Goal: Task Accomplishment & Management: Use online tool/utility

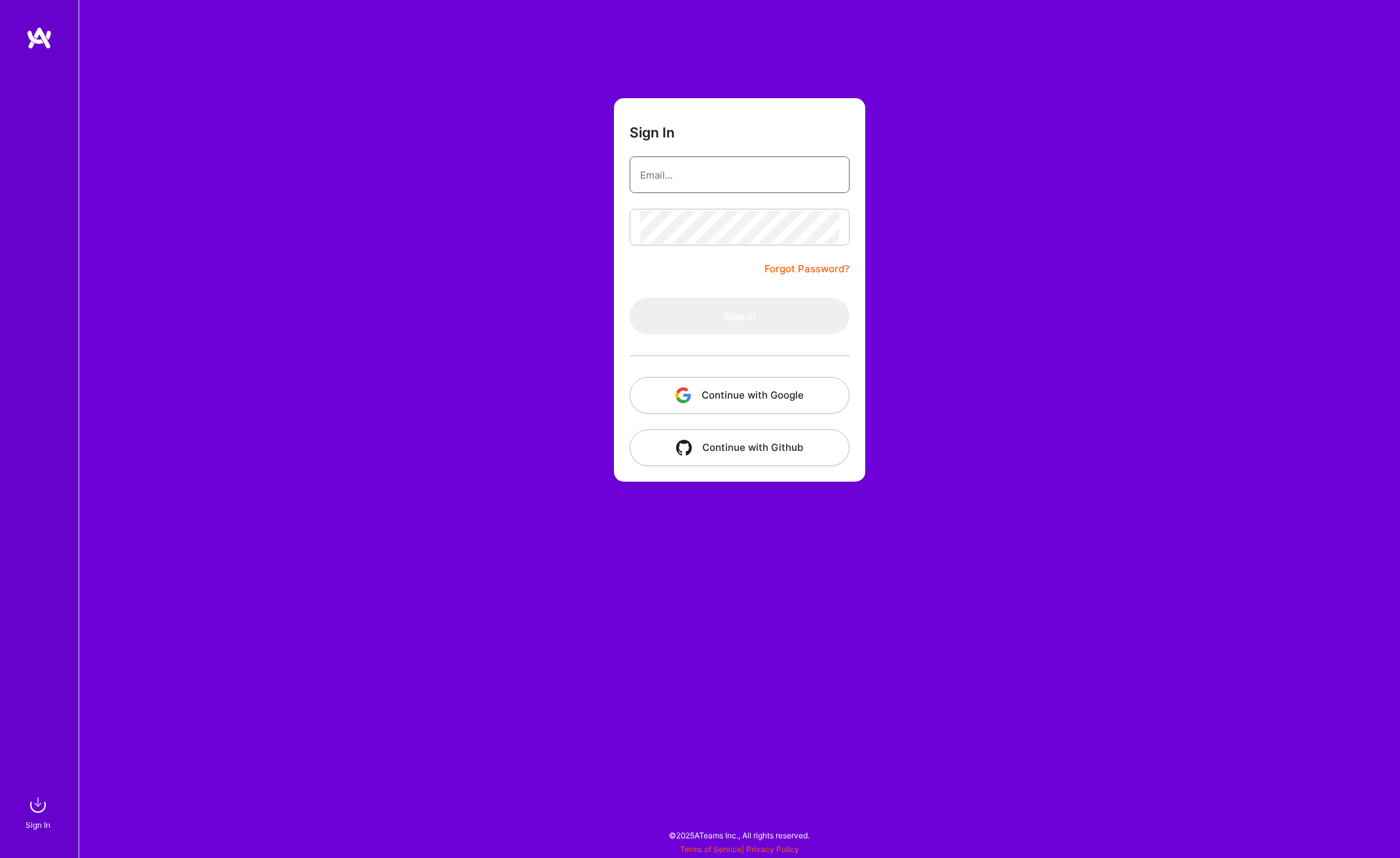
click at [722, 174] on input "email" at bounding box center [740, 175] width 199 height 34
click at [709, 407] on button "Continue with Google" at bounding box center [740, 395] width 220 height 36
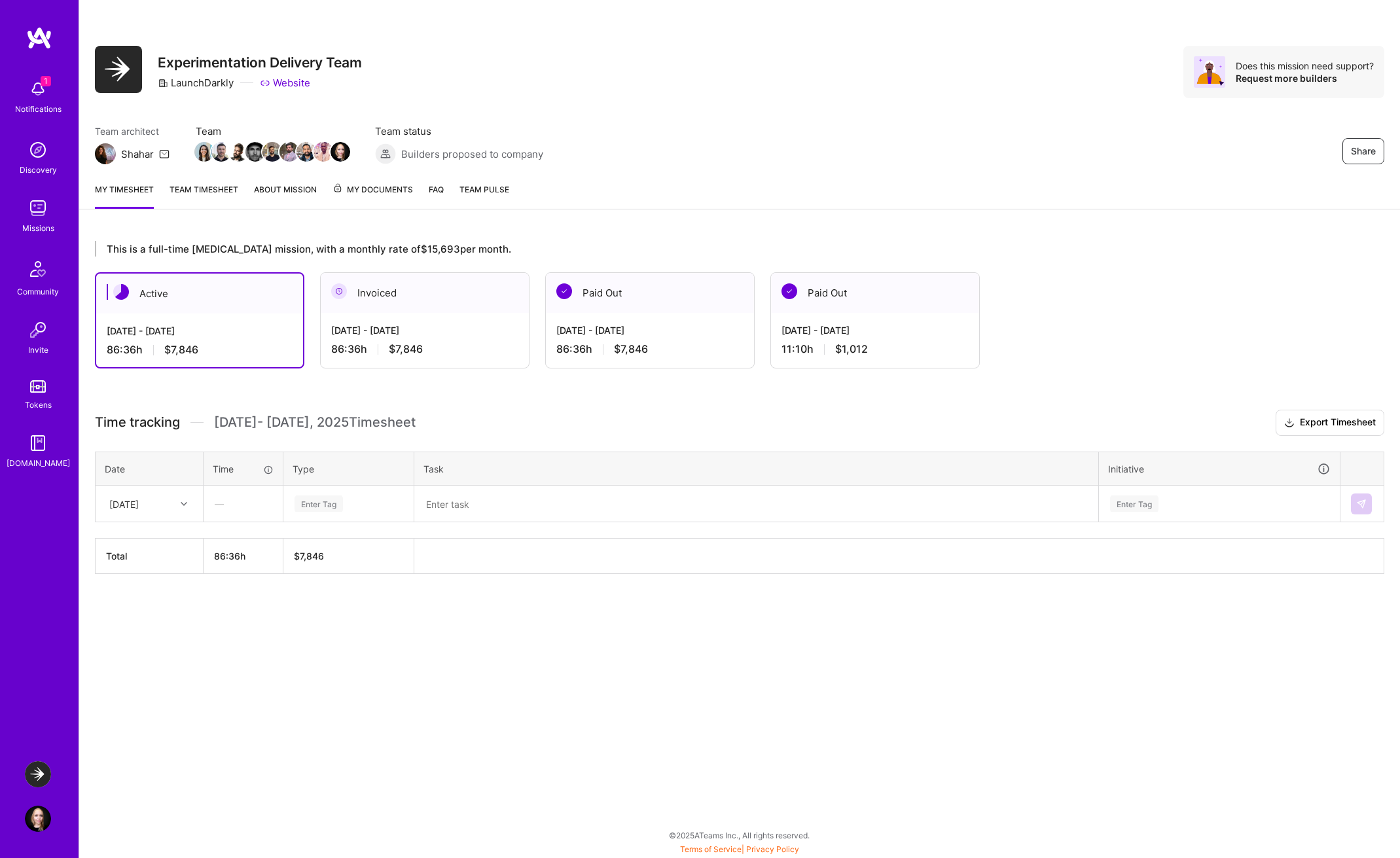
click at [184, 507] on icon at bounding box center [184, 505] width 7 height 7
click at [151, 587] on div "[DATE]" at bounding box center [149, 589] width 106 height 24
click at [265, 502] on div "—" at bounding box center [243, 504] width 78 height 35
click at [356, 501] on div "Enter Tag" at bounding box center [348, 503] width 110 height 16
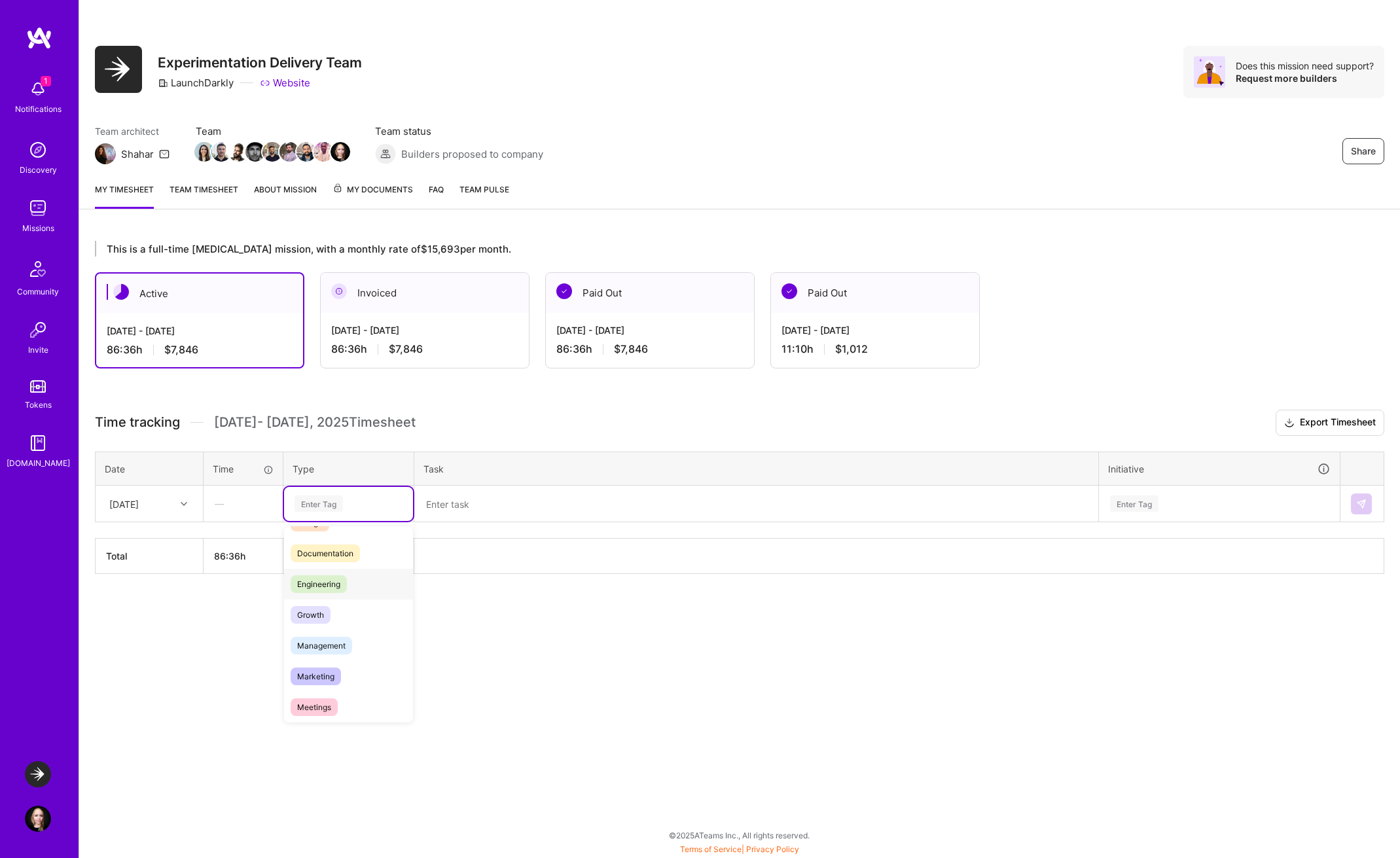
click at [343, 589] on span "Engineering" at bounding box center [319, 584] width 57 height 18
click at [495, 512] on textarea at bounding box center [757, 504] width 681 height 34
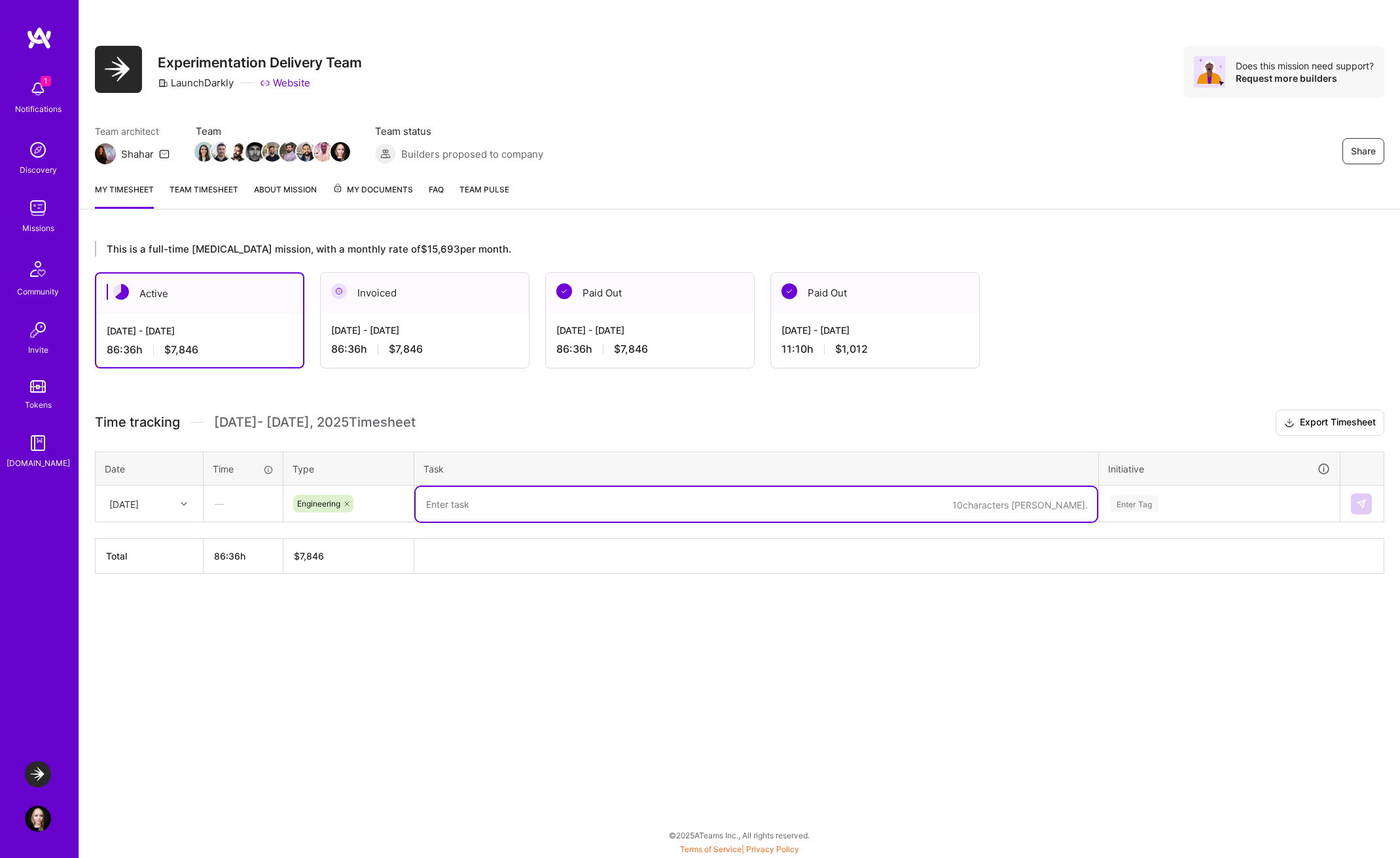
click at [631, 513] on textarea at bounding box center [757, 504] width 681 height 35
click at [1210, 495] on div "Enter Tag" at bounding box center [1220, 503] width 221 height 16
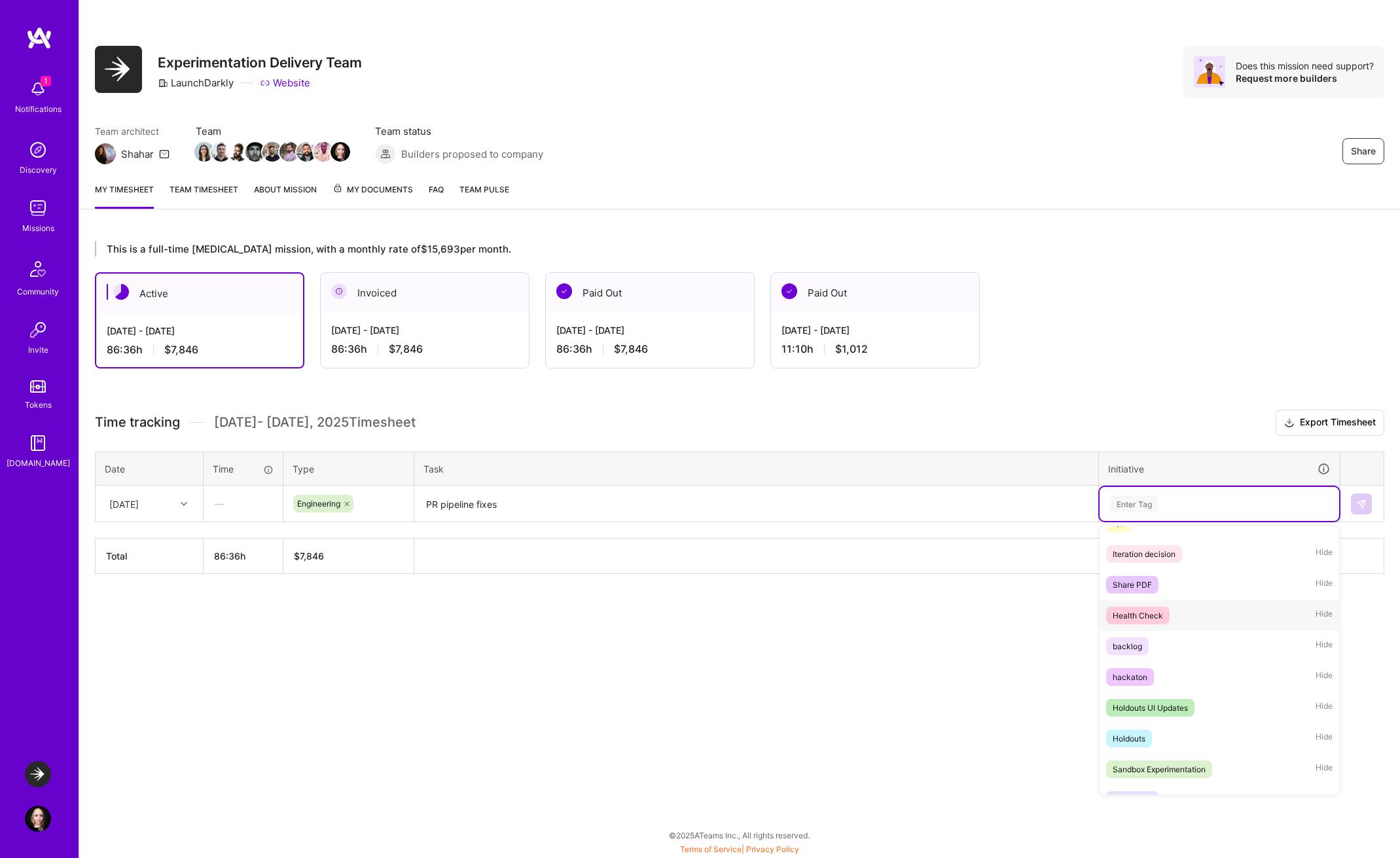
scroll to position [174, 0]
click at [1150, 610] on div "Health Check" at bounding box center [1138, 616] width 51 height 13
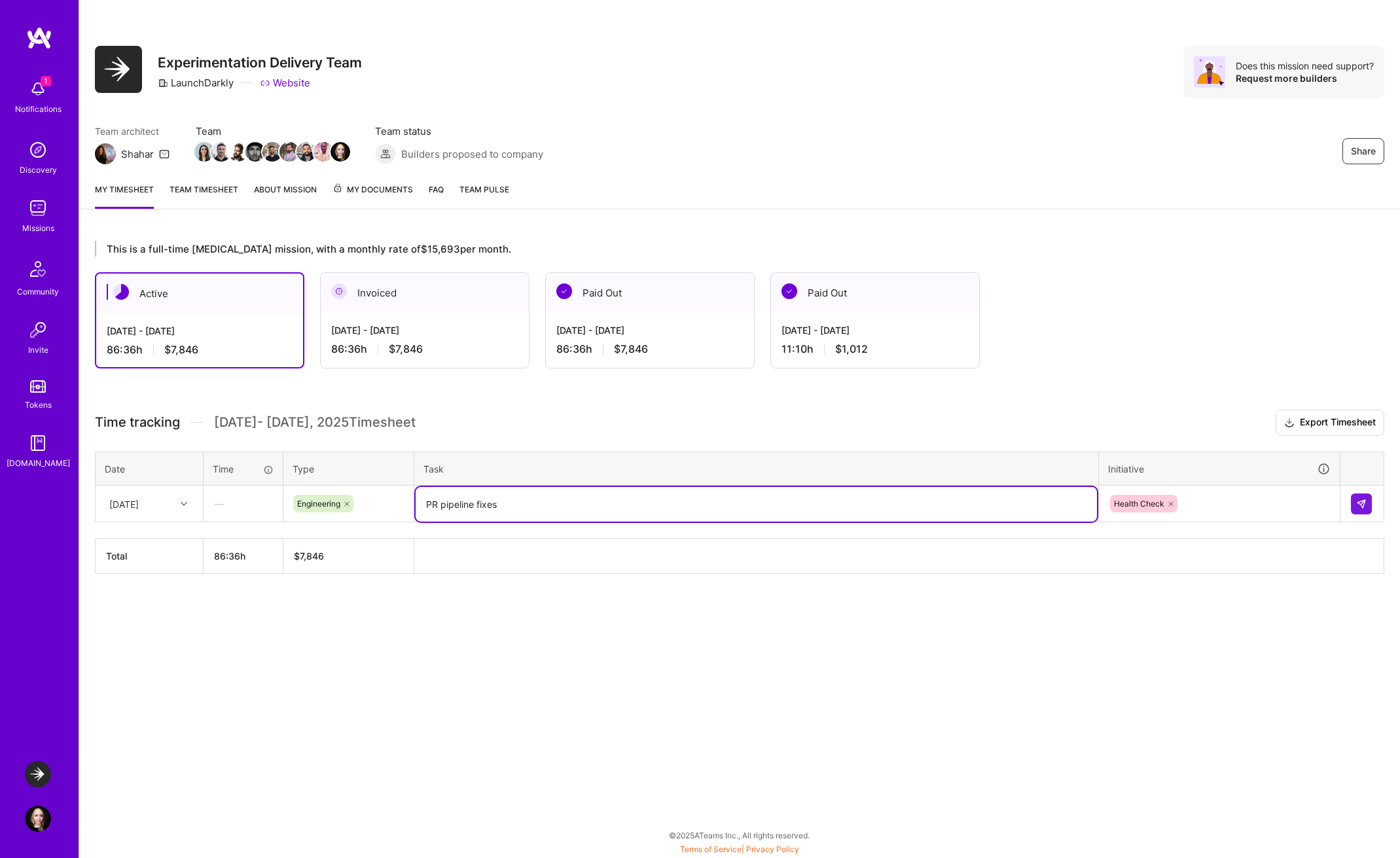
click at [606, 512] on textarea "PR pipeline fixes" at bounding box center [757, 504] width 681 height 35
click at [615, 505] on textarea "PR pipeline fixes, syncing on health checks with Metric team" at bounding box center [757, 504] width 681 height 35
type textarea "PR pipeline fixes, syncing on health checks with Metric team"
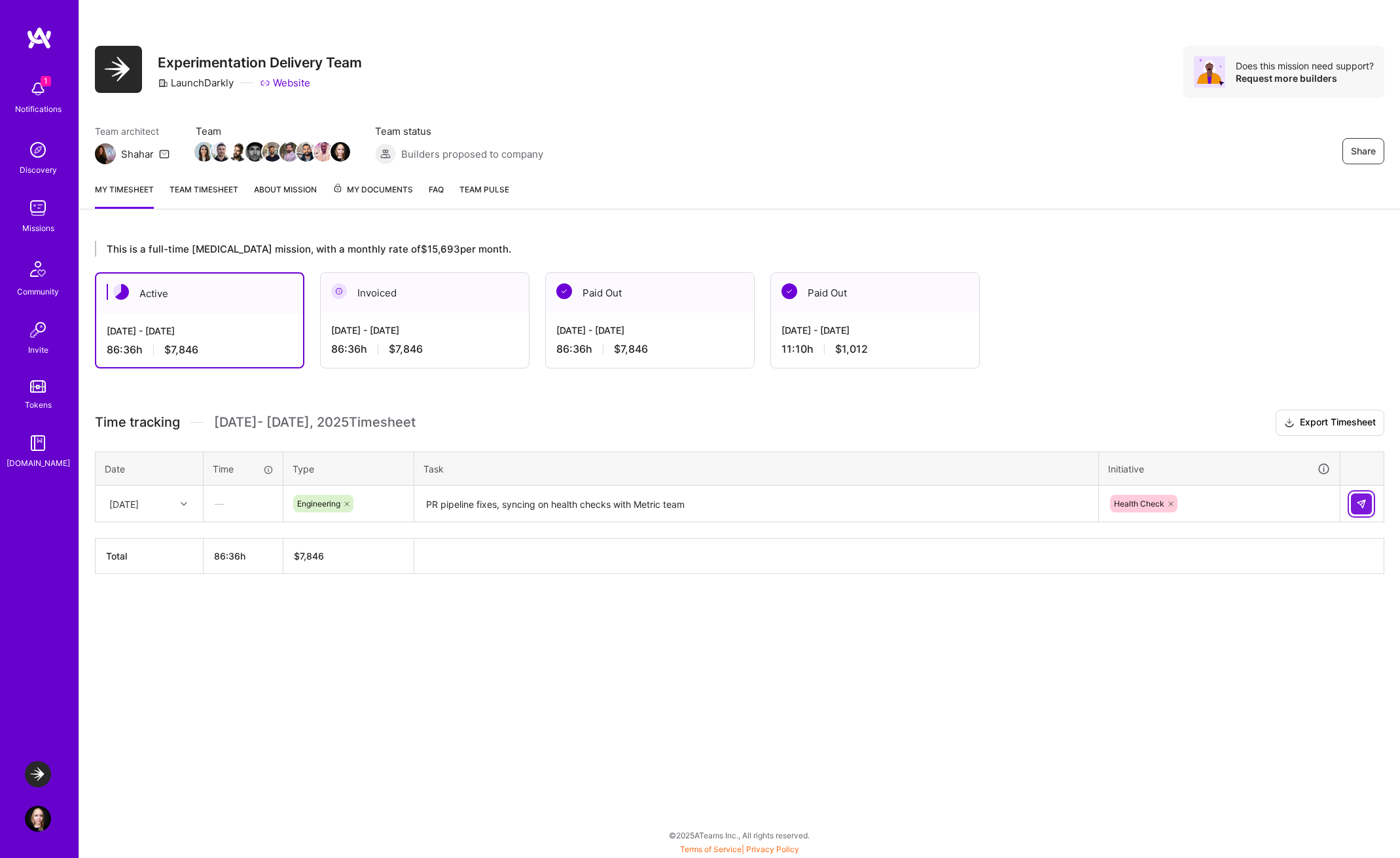
click at [1360, 500] on img at bounding box center [1361, 504] width 10 height 10
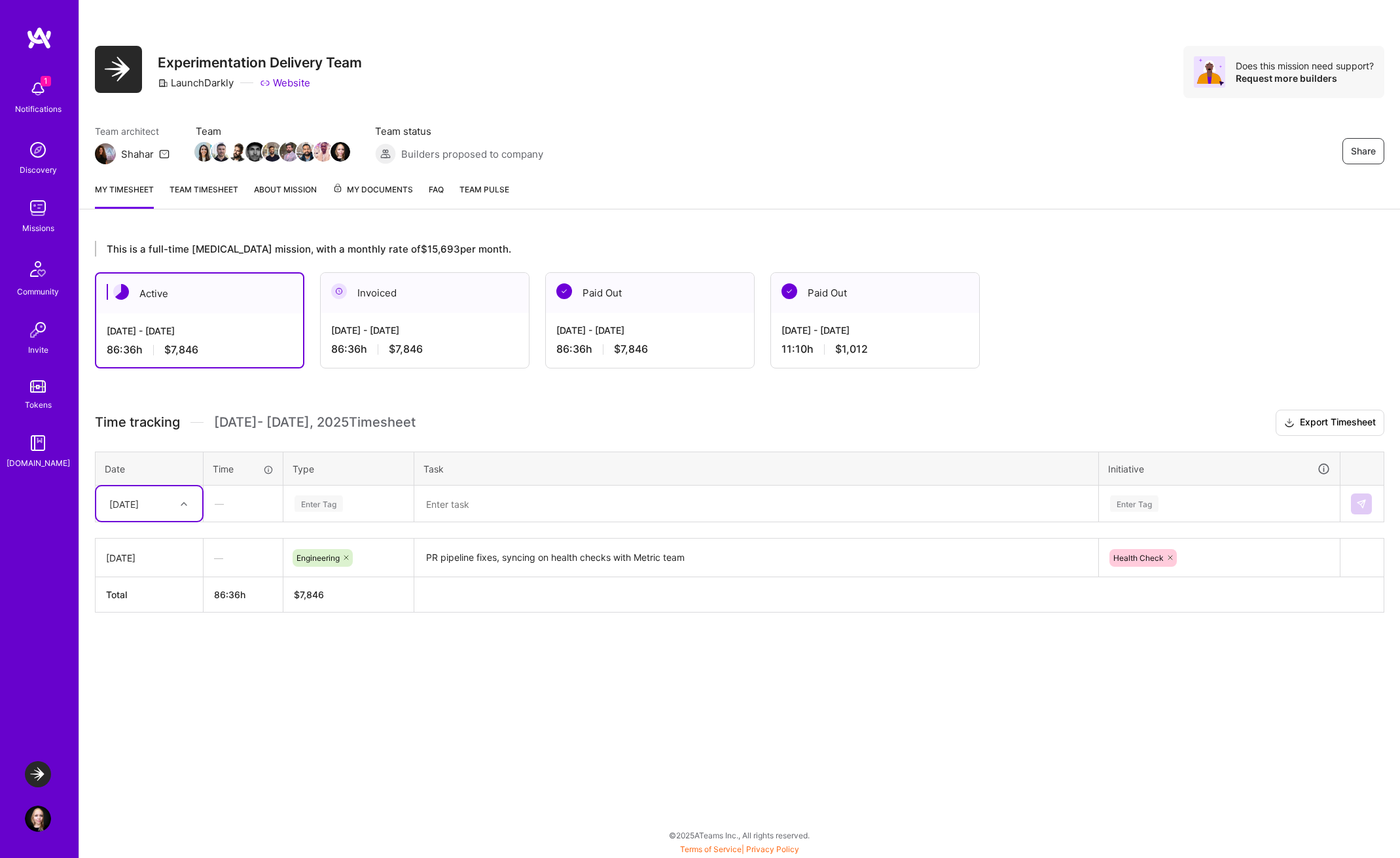
click at [174, 513] on div "[DATE]" at bounding box center [139, 504] width 73 height 22
click at [154, 592] on div "[DATE]" at bounding box center [149, 589] width 106 height 24
click at [349, 507] on div "Enter Tag" at bounding box center [348, 503] width 110 height 16
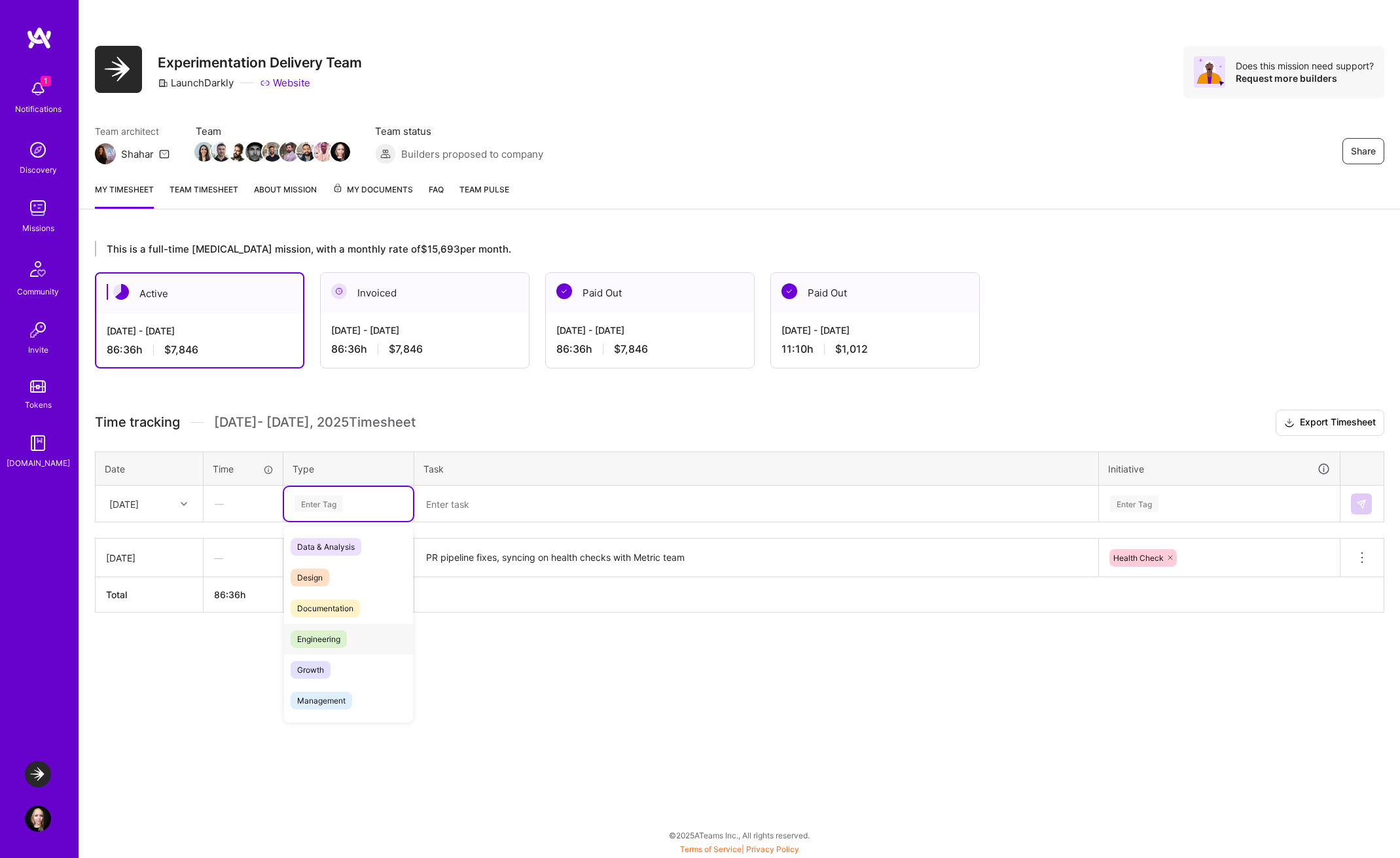
click at [355, 634] on div "Engineering" at bounding box center [348, 639] width 129 height 30
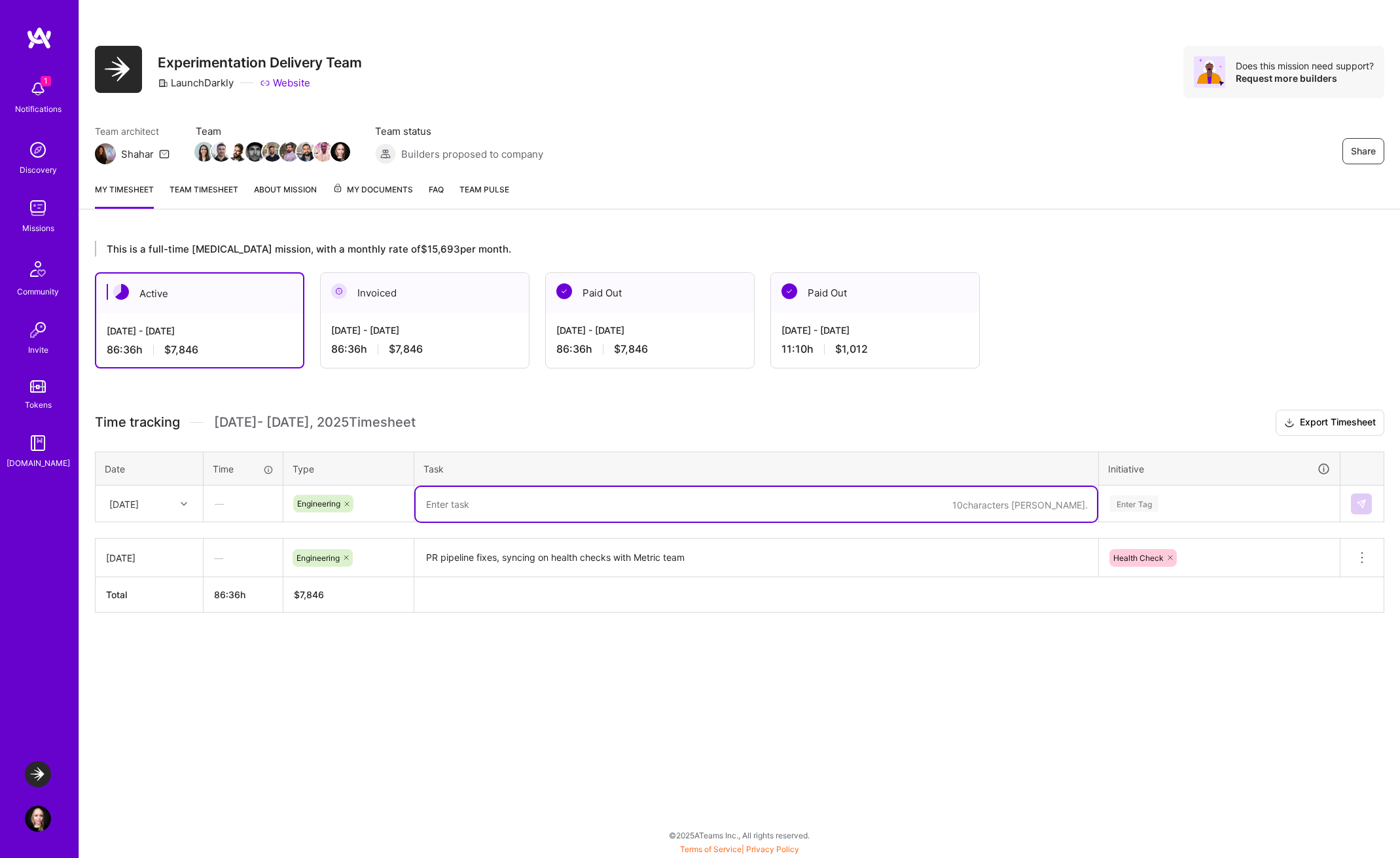
click at [513, 508] on textarea at bounding box center [757, 504] width 681 height 35
click at [1112, 505] on div "Enter Tag" at bounding box center [1133, 504] width 48 height 20
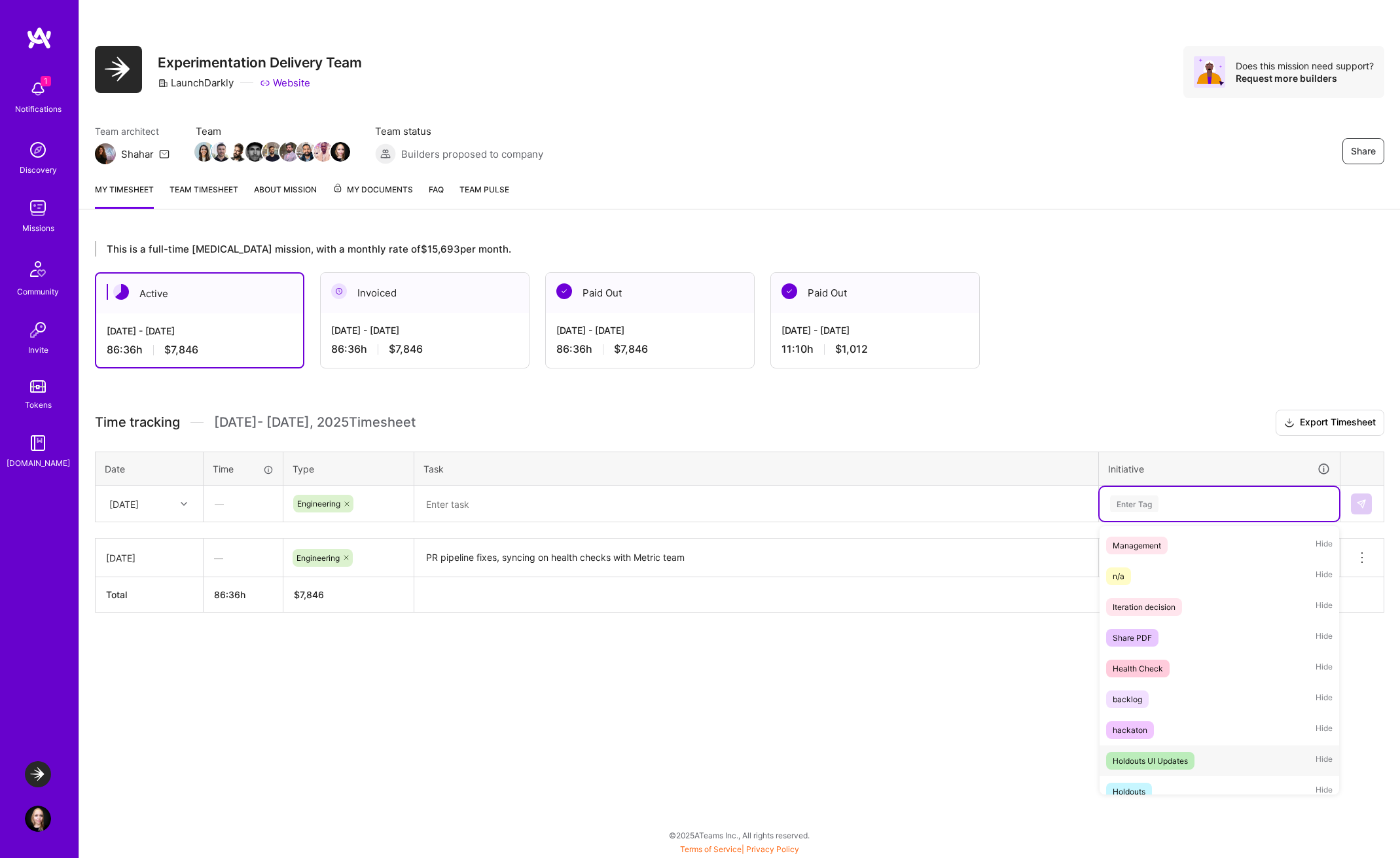
scroll to position [118, 0]
click at [1156, 672] on div "Health Check" at bounding box center [1138, 672] width 51 height 13
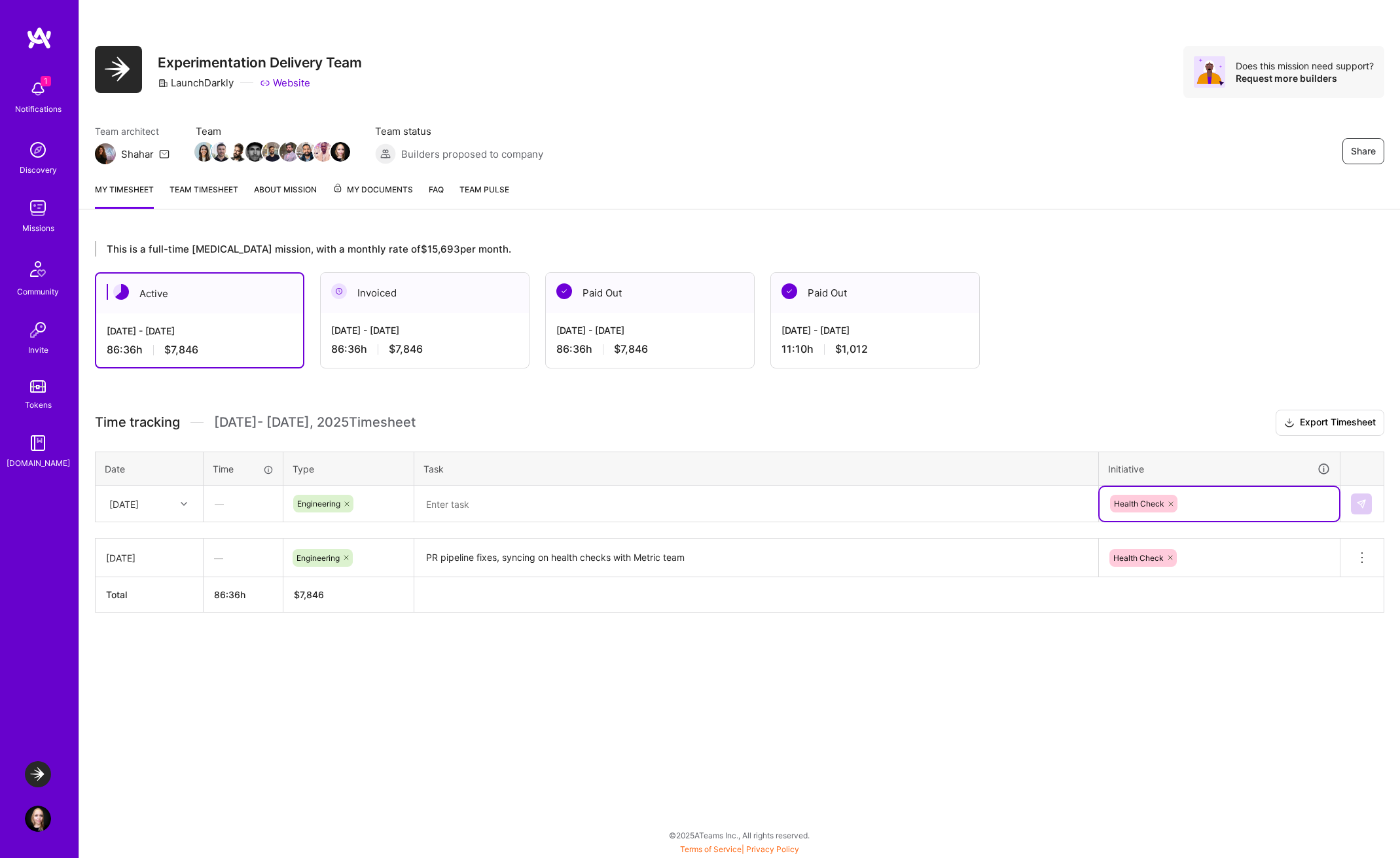
click at [1209, 507] on div "Health Check" at bounding box center [1220, 504] width 221 height 20
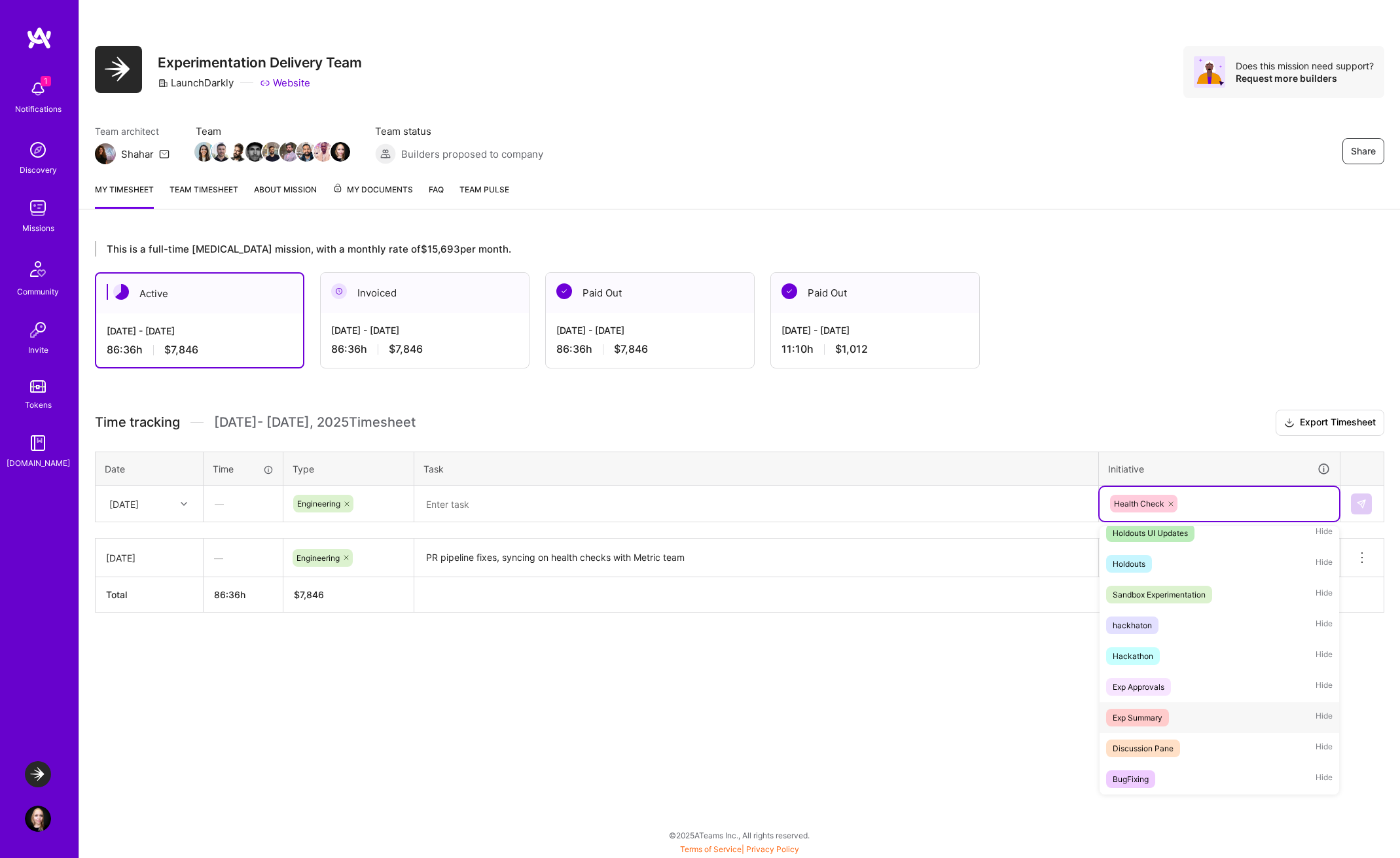
scroll to position [0, 0]
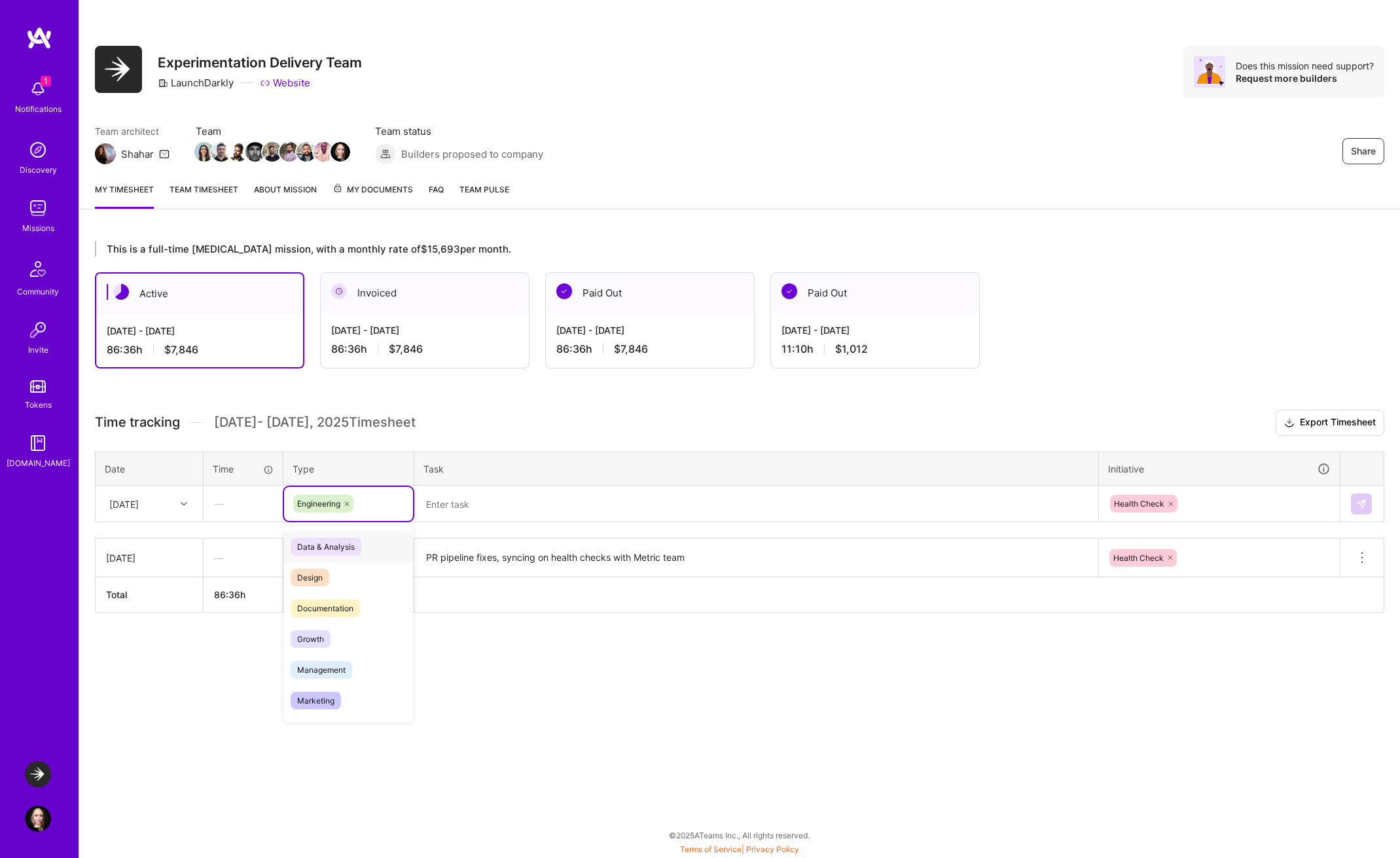
click at [385, 507] on div "Engineering" at bounding box center [348, 504] width 110 height 18
click at [347, 574] on div "Meetings" at bounding box center [348, 569] width 129 height 30
click at [363, 510] on div "Meetings" at bounding box center [348, 504] width 110 height 18
drag, startPoint x: 352, startPoint y: 637, endPoint x: 358, endPoint y: 629, distance: 10.0
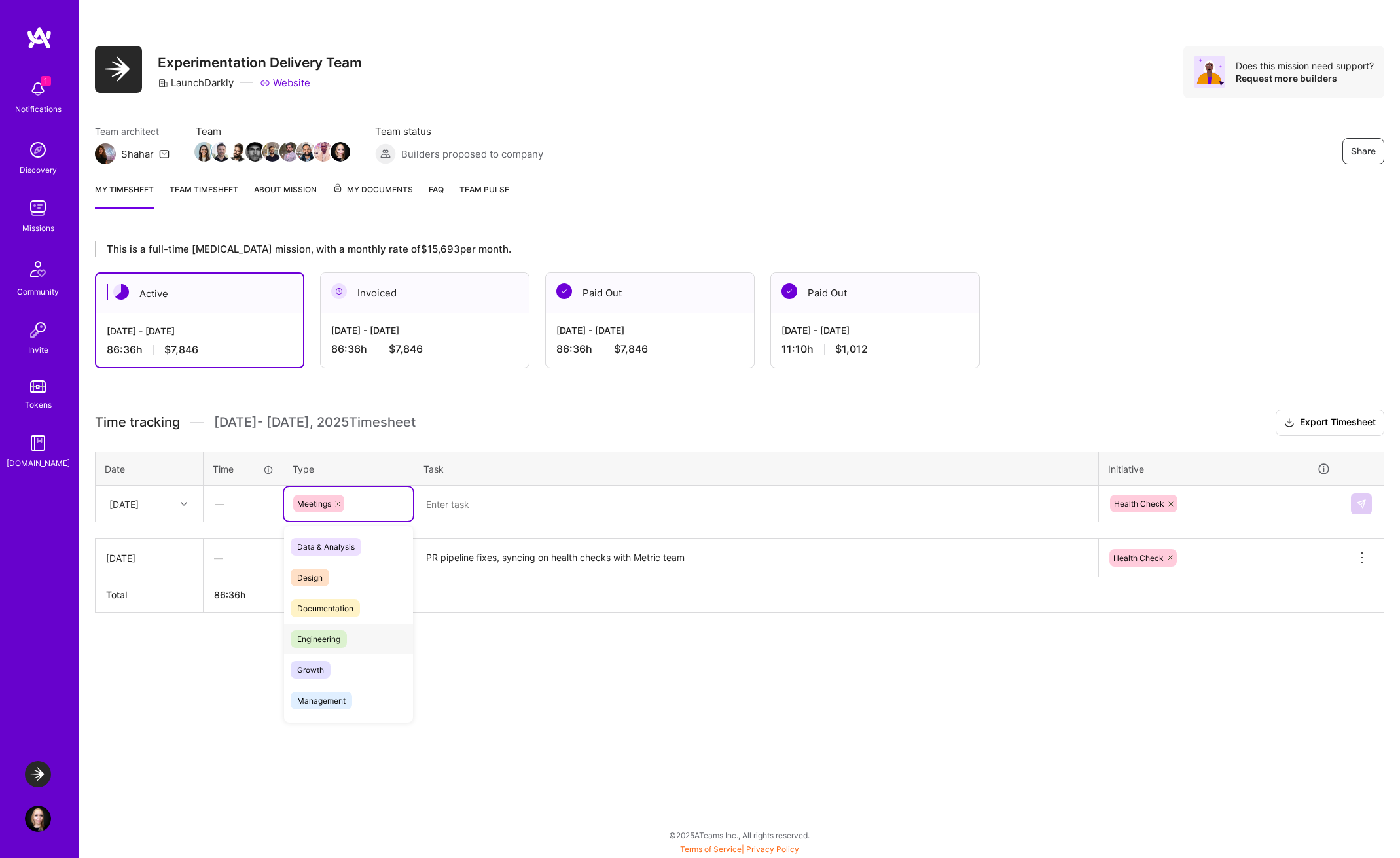
click at [352, 637] on div "Engineering" at bounding box center [348, 639] width 129 height 30
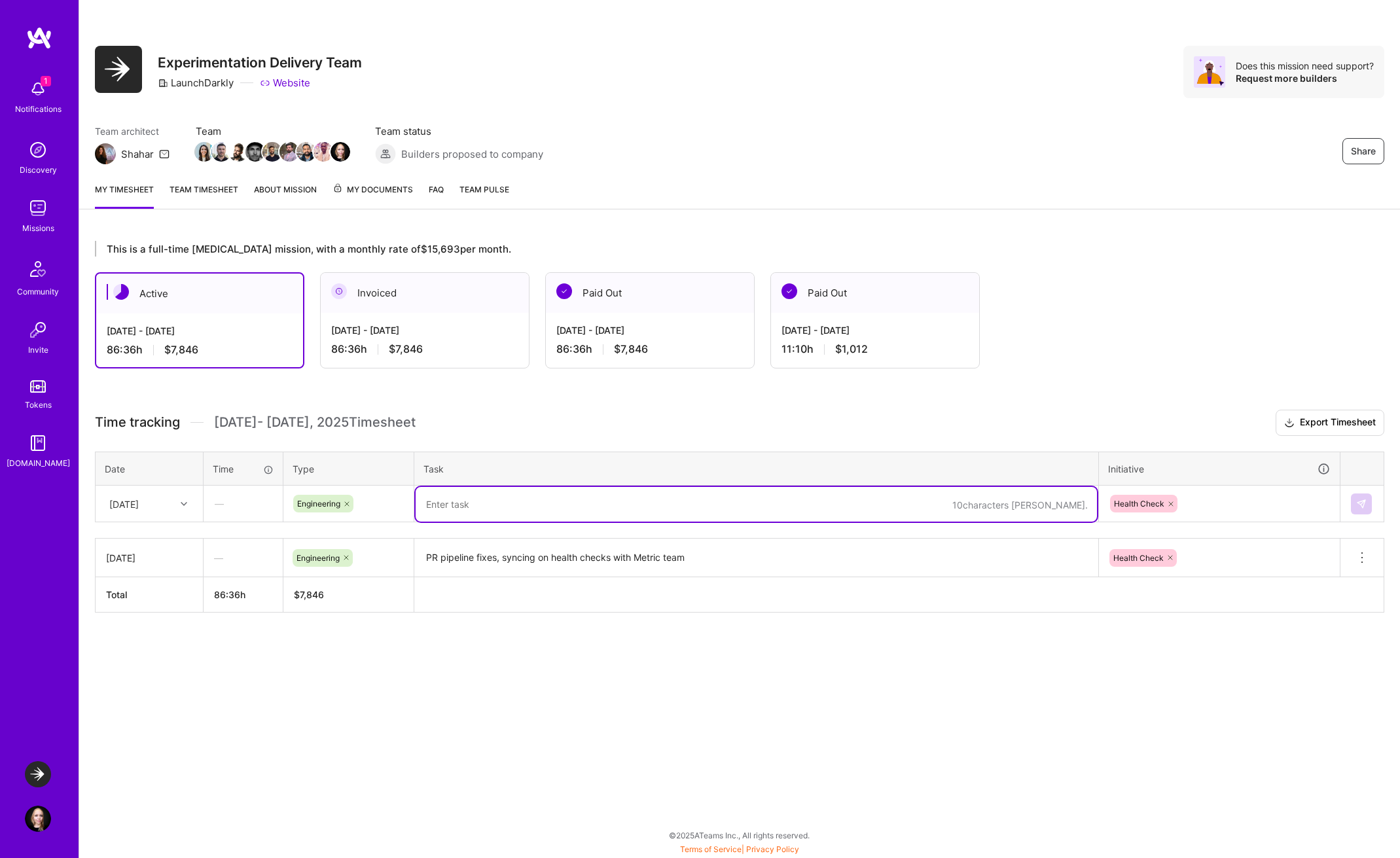
click at [487, 510] on textarea at bounding box center [757, 504] width 681 height 35
click at [609, 511] on textarea at bounding box center [757, 504] width 681 height 35
drag, startPoint x: 540, startPoint y: 507, endPoint x: 488, endPoint y: 503, distance: 52.2
click at [488, 503] on textarea "Health Check component" at bounding box center [757, 504] width 681 height 35
type textarea "Health Check status matrix for results, design and edit mode, PR feedback addre…"
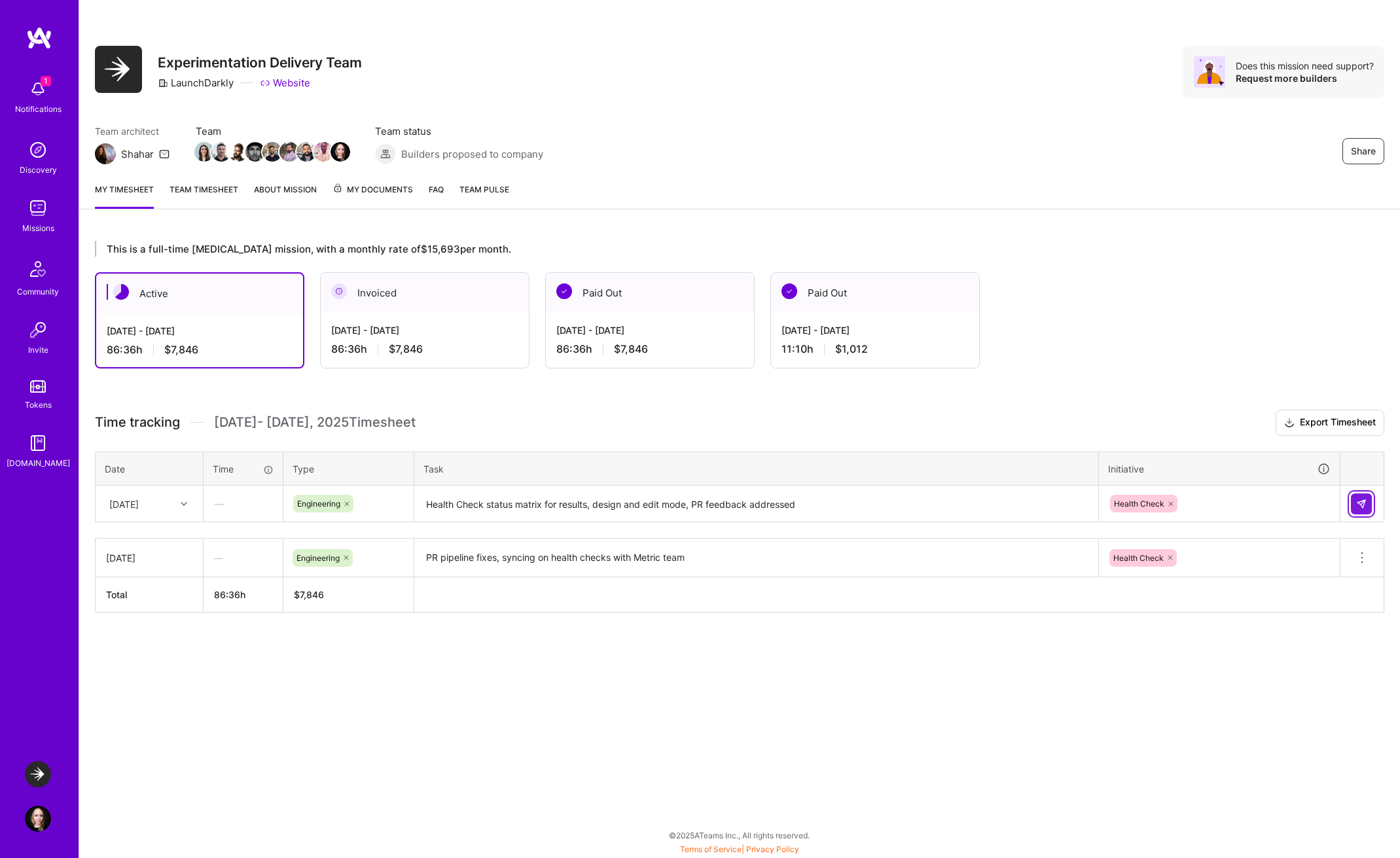
click at [1370, 505] on button at bounding box center [1361, 504] width 21 height 21
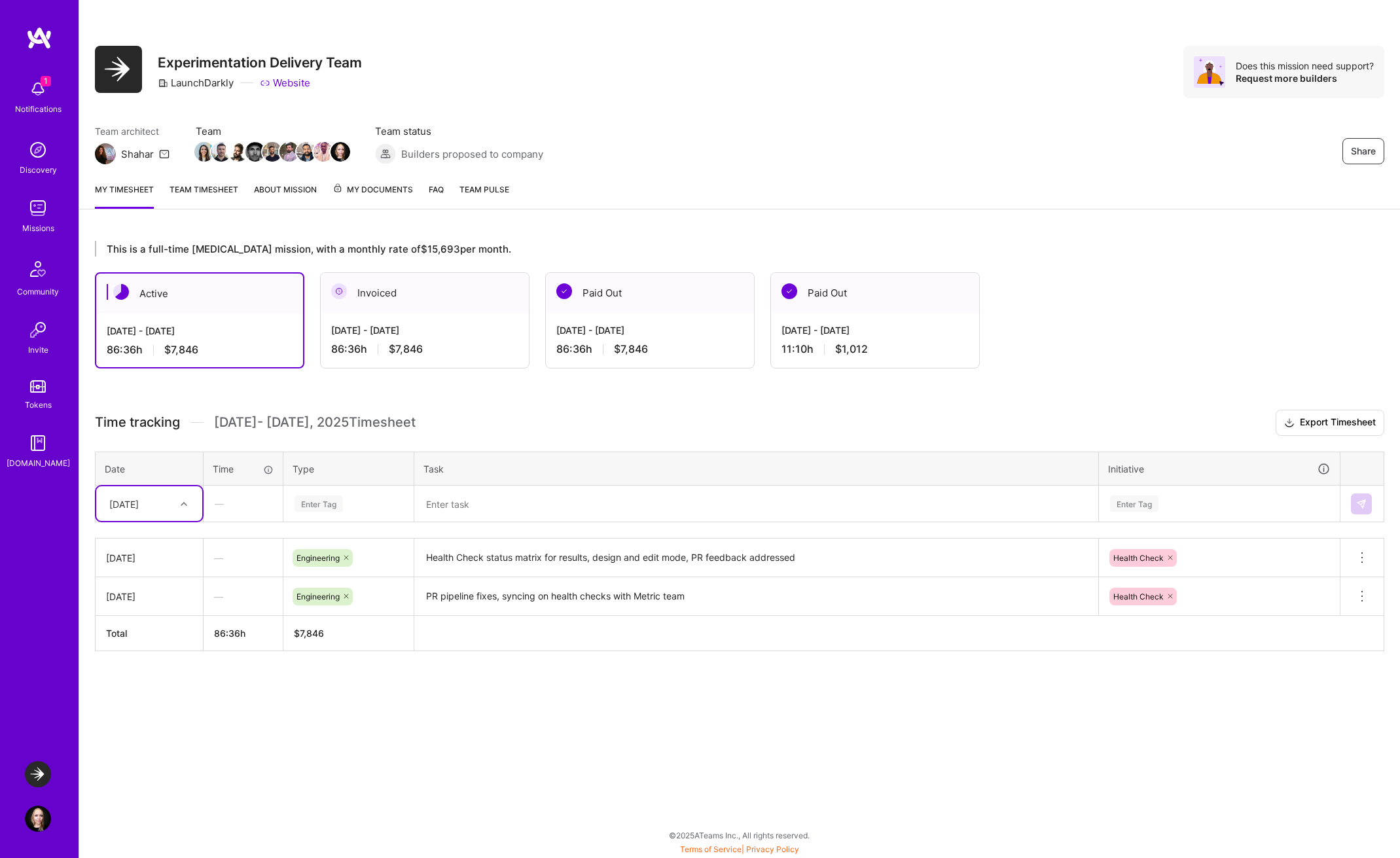
click at [177, 495] on div at bounding box center [186, 504] width 20 height 17
drag, startPoint x: 159, startPoint y: 595, endPoint x: 155, endPoint y: 607, distance: 12.6
click at [155, 607] on div "[DATE] [DATE] [DATE] [DATE] [DATE] [DATE]" at bounding box center [149, 602] width 106 height 150
click at [155, 607] on div "[DATE]" at bounding box center [149, 613] width 106 height 24
click at [319, 499] on div "Enter Tag" at bounding box center [318, 504] width 48 height 20
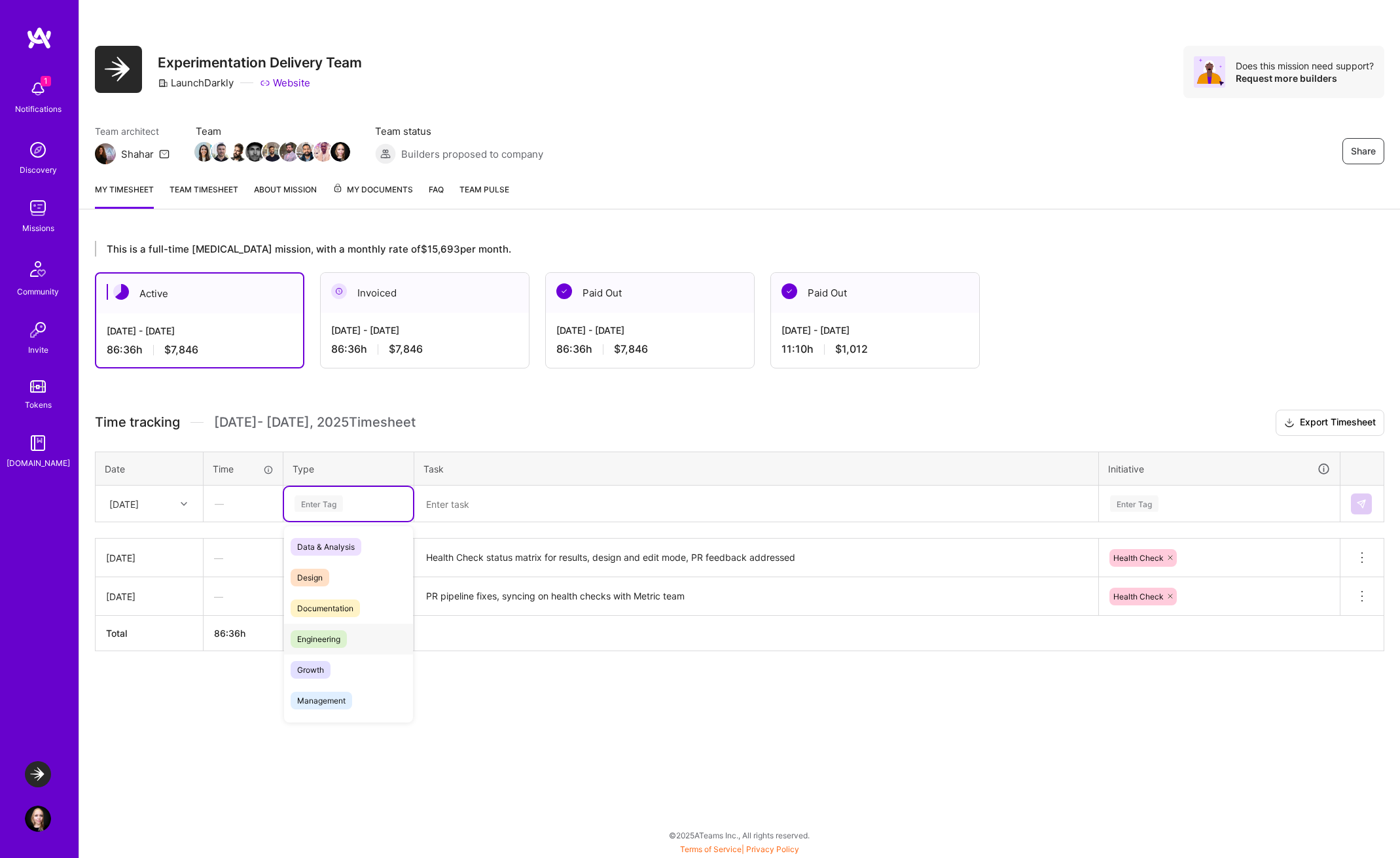
scroll to position [3, 0]
click at [342, 629] on span "Engineering" at bounding box center [319, 635] width 57 height 18
click at [335, 493] on div "Engineering" at bounding box center [348, 504] width 129 height 34
click at [323, 580] on span "Meetings" at bounding box center [315, 574] width 47 height 18
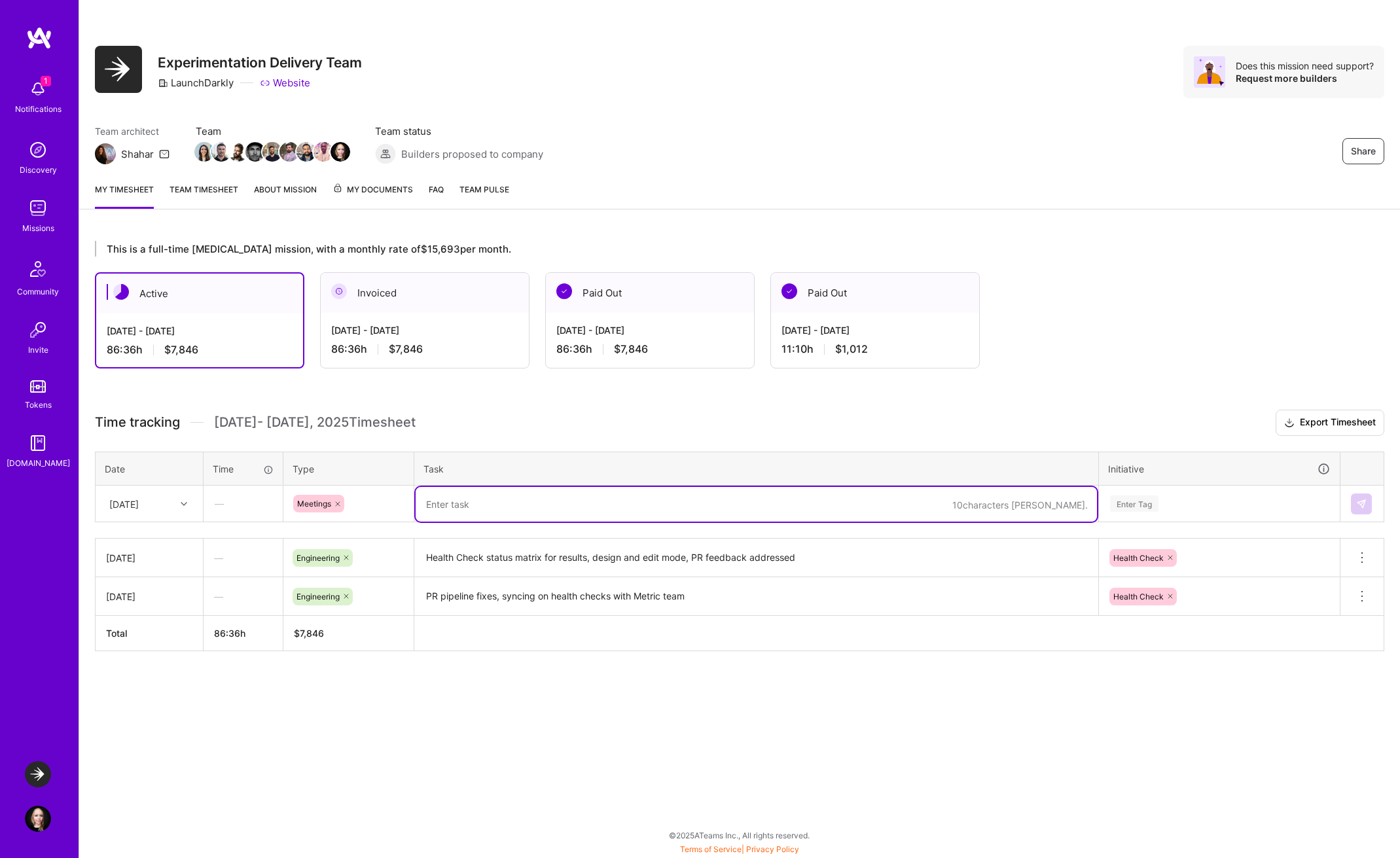
click at [501, 508] on textarea at bounding box center [757, 504] width 681 height 35
type textarea "Health check unification meeting with guarded rollouts and metrics teams, desig…"
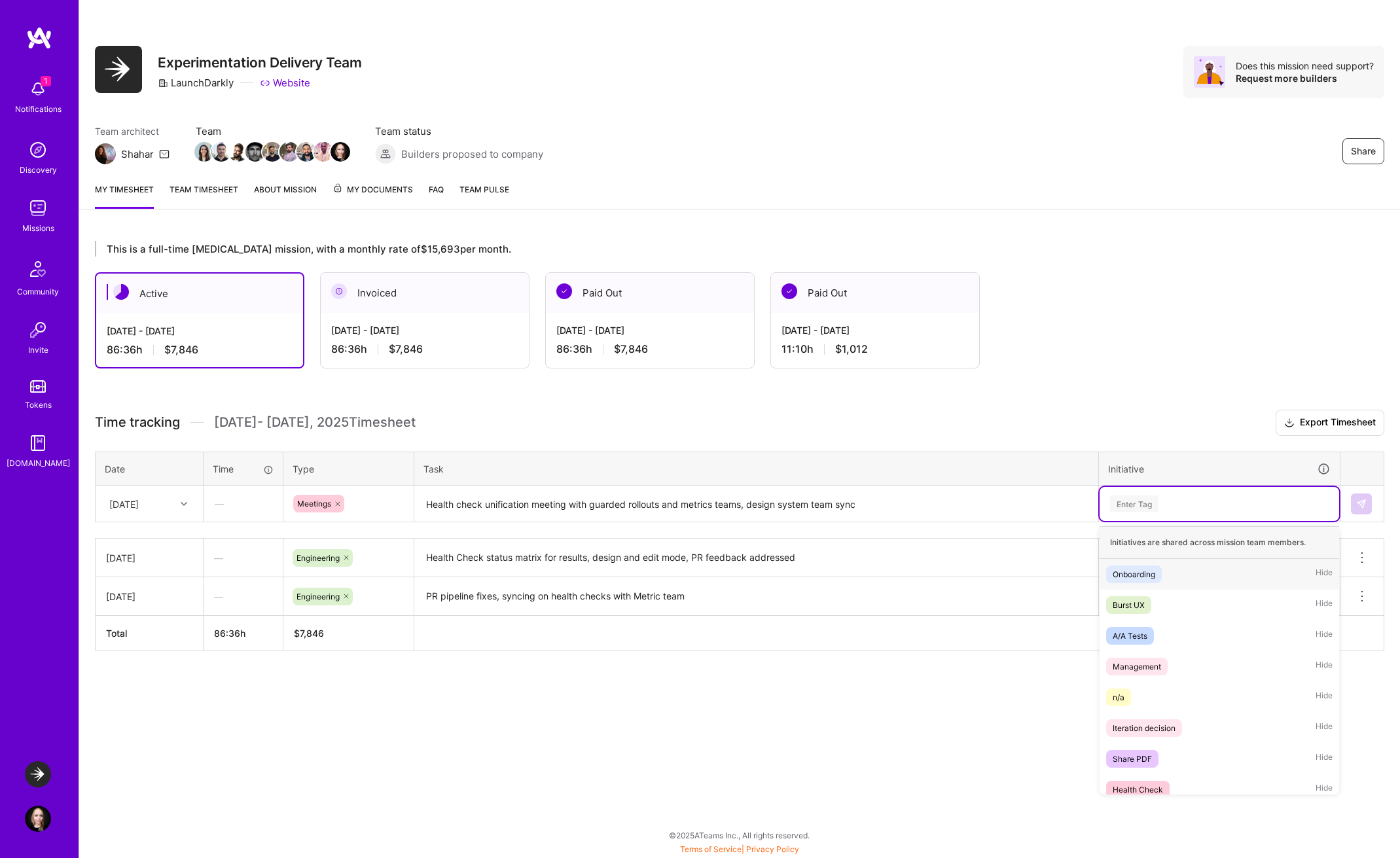
click at [1143, 503] on div "Enter Tag" at bounding box center [1133, 504] width 48 height 20
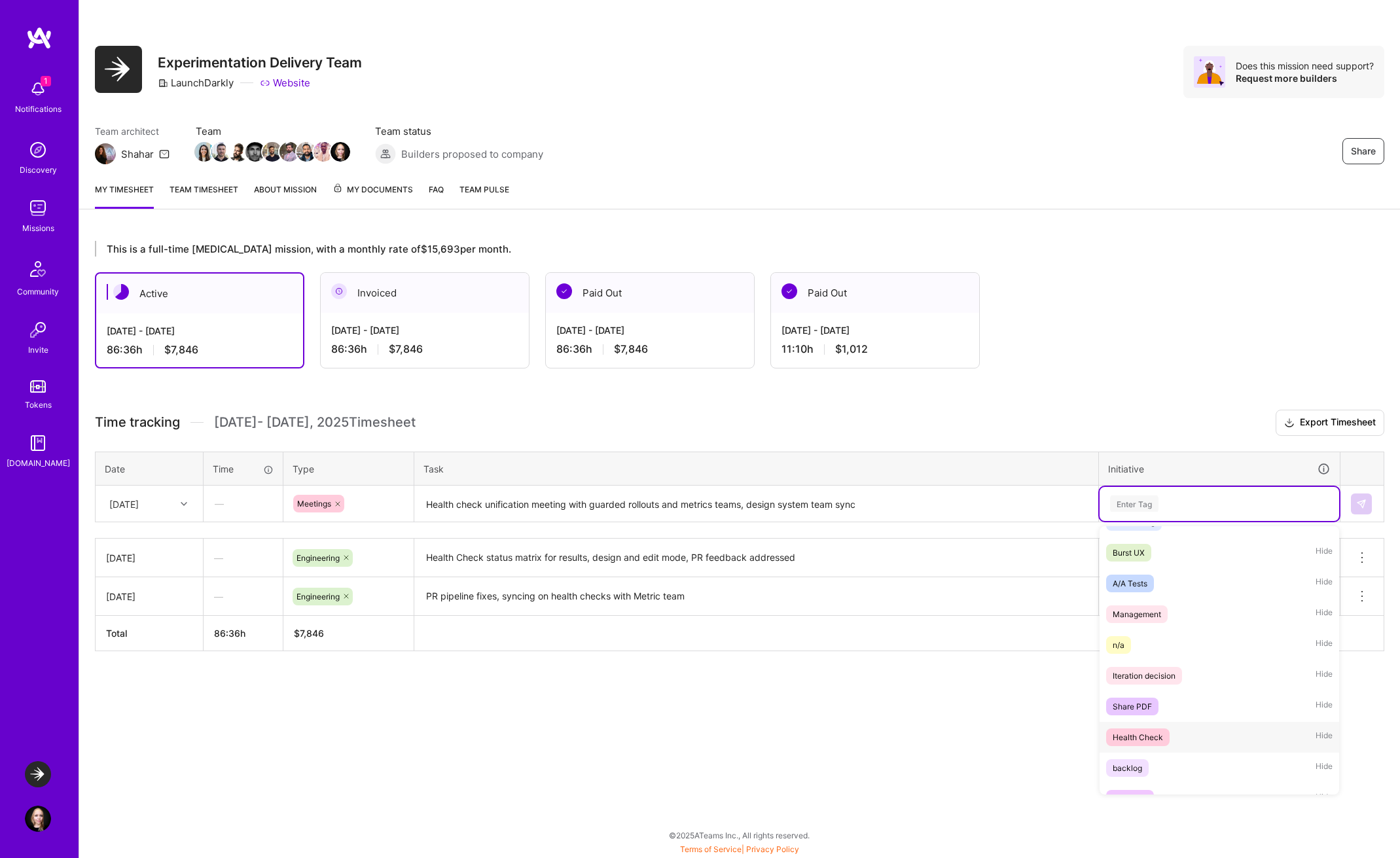
click at [1150, 736] on div "Health Check" at bounding box center [1138, 737] width 51 height 13
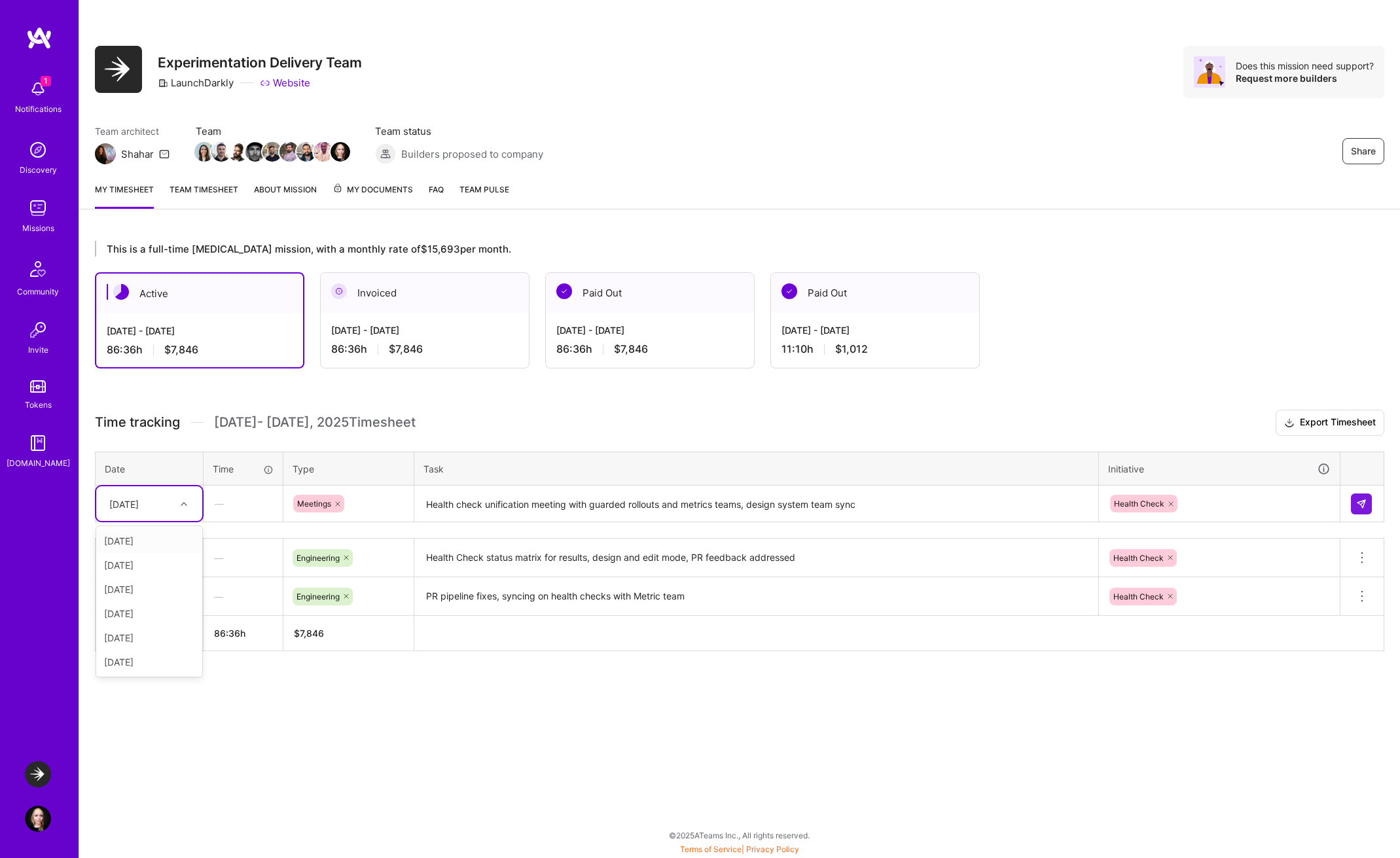
click at [176, 502] on div at bounding box center [186, 504] width 20 height 17
click at [145, 606] on div "[DATE]" at bounding box center [149, 613] width 106 height 24
click at [1367, 499] on button at bounding box center [1361, 504] width 21 height 21
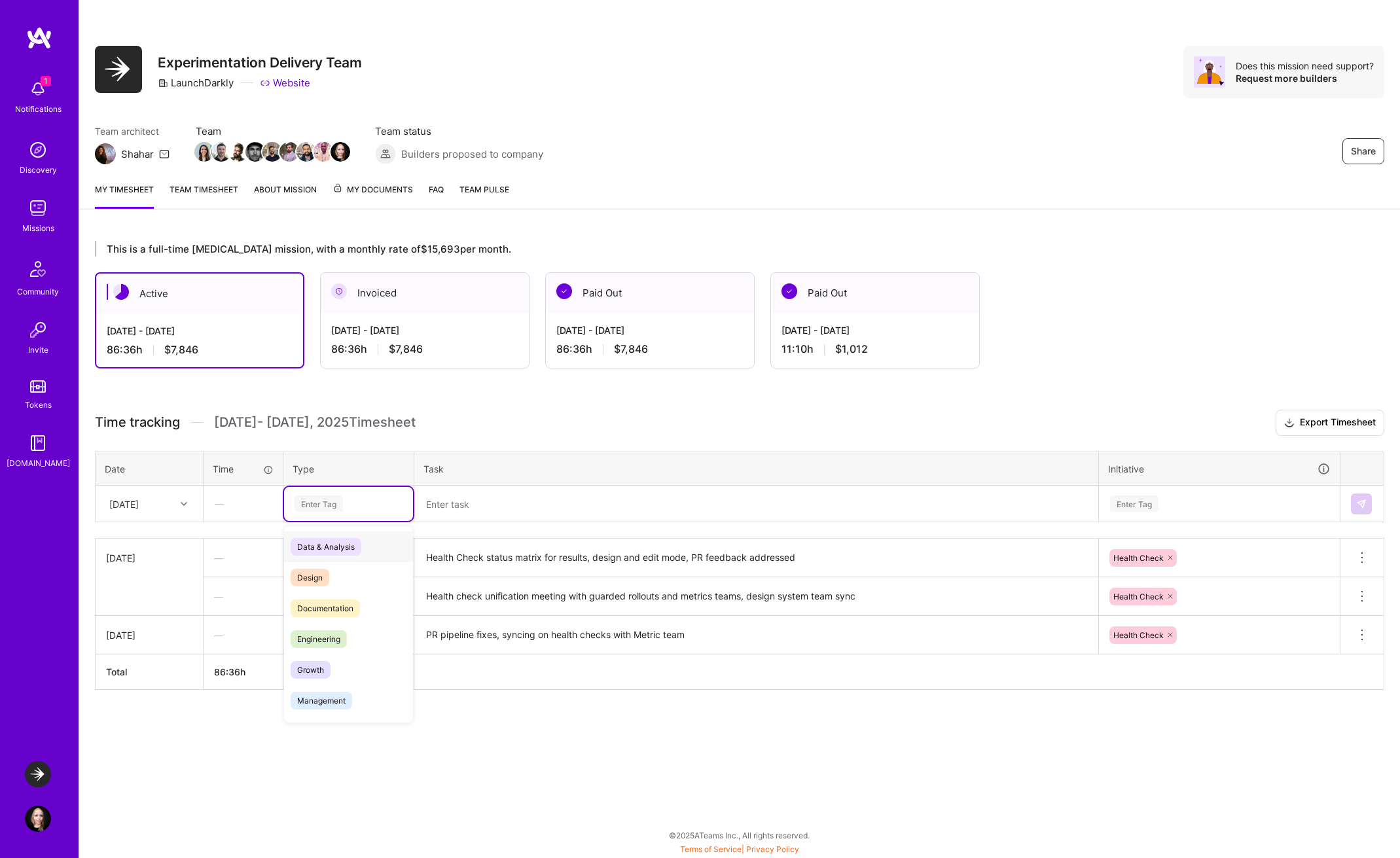
click at [331, 507] on div "Enter Tag" at bounding box center [318, 504] width 48 height 20
click at [354, 637] on div "Engineering" at bounding box center [348, 639] width 129 height 30
click at [529, 493] on textarea at bounding box center [757, 504] width 681 height 35
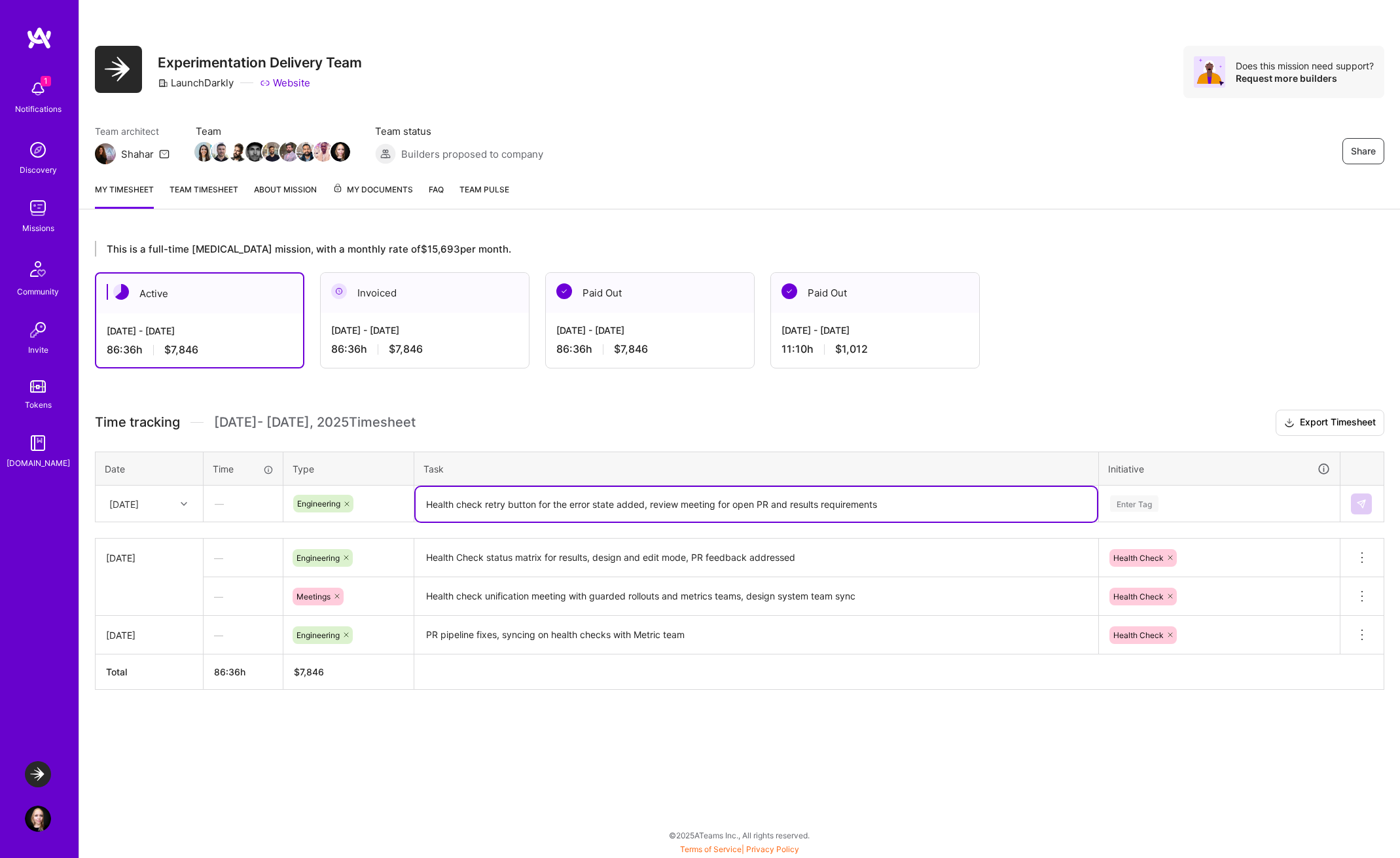
type textarea "Health check retry button for the error state added, review meeting for open PR…"
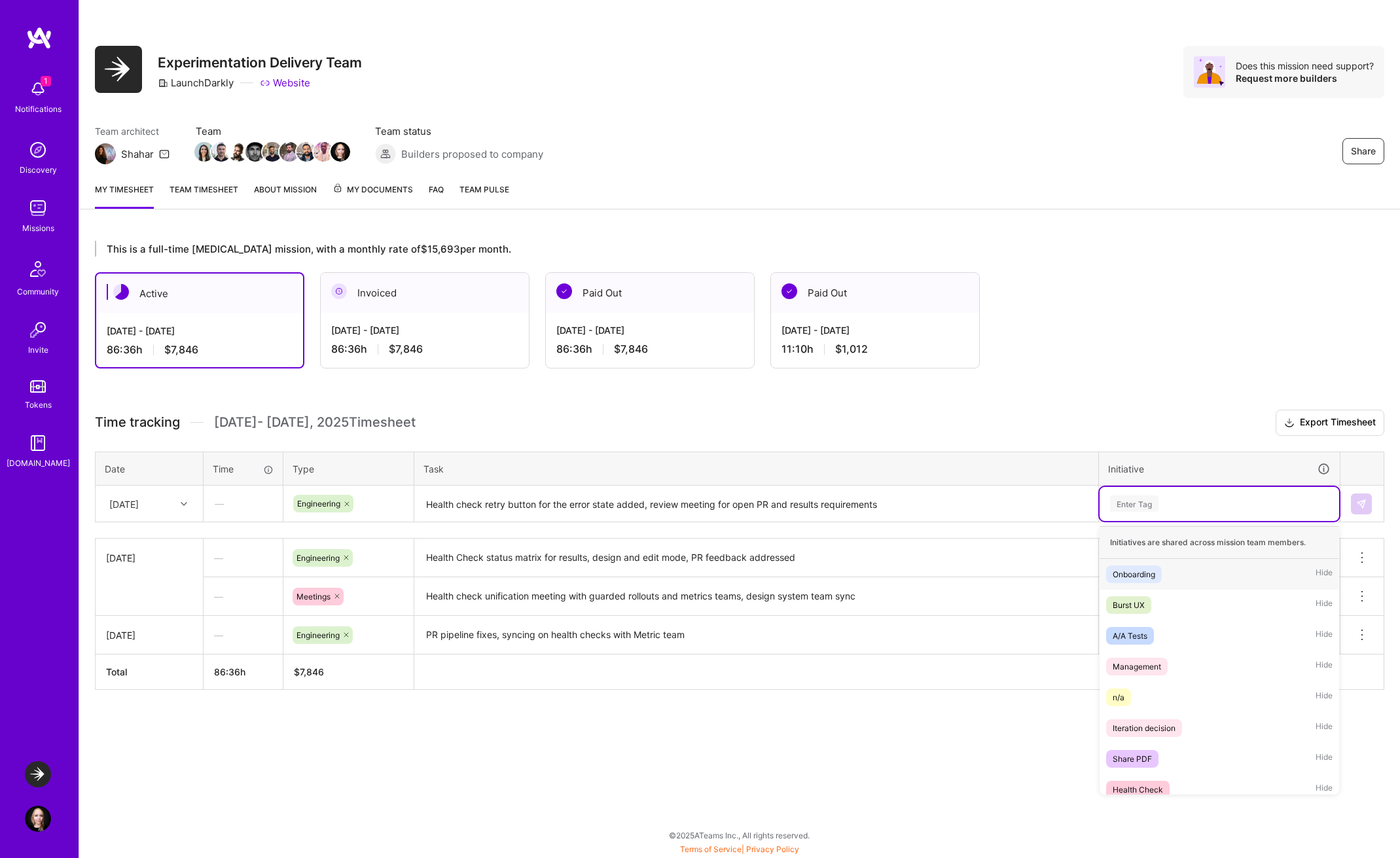
click at [1159, 507] on div "Enter Tag" at bounding box center [1220, 503] width 221 height 16
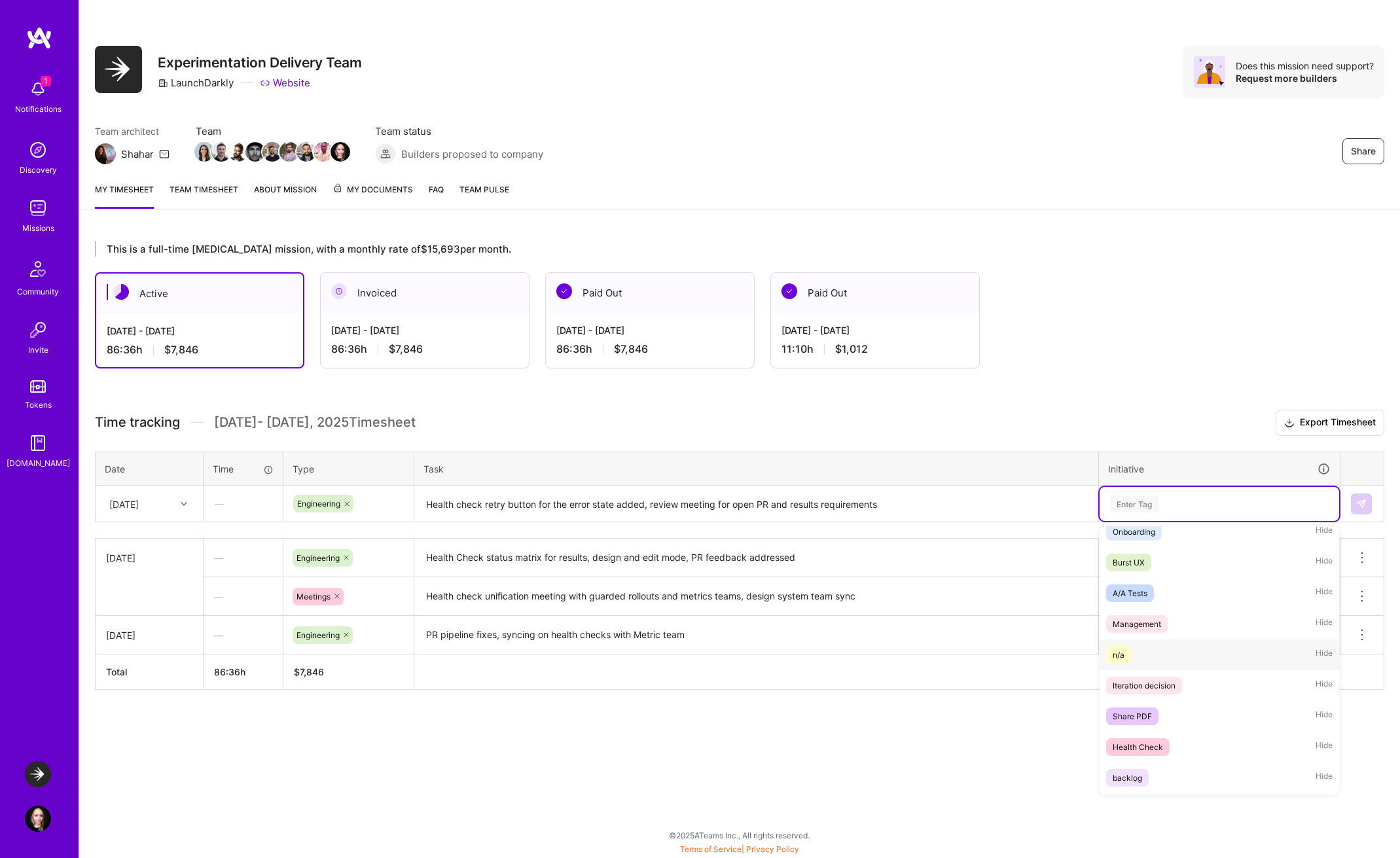
scroll to position [50, 0]
click at [1155, 729] on div "Health Check Hide" at bounding box center [1220, 740] width 240 height 30
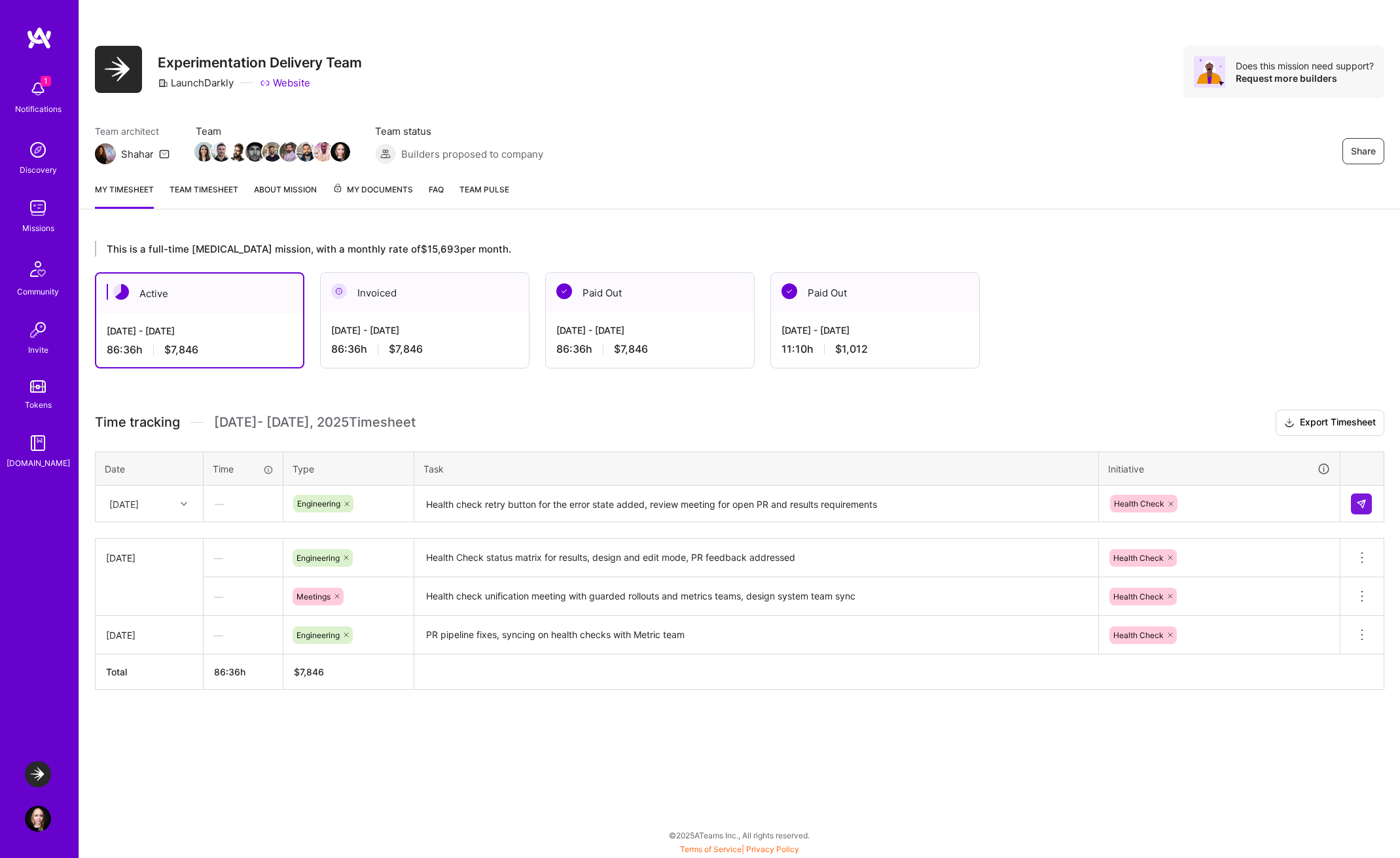
click at [139, 502] on div "[DATE]" at bounding box center [124, 504] width 30 height 13
click at [150, 623] on div "[DATE]" at bounding box center [149, 613] width 106 height 24
click at [1356, 510] on button at bounding box center [1361, 504] width 21 height 21
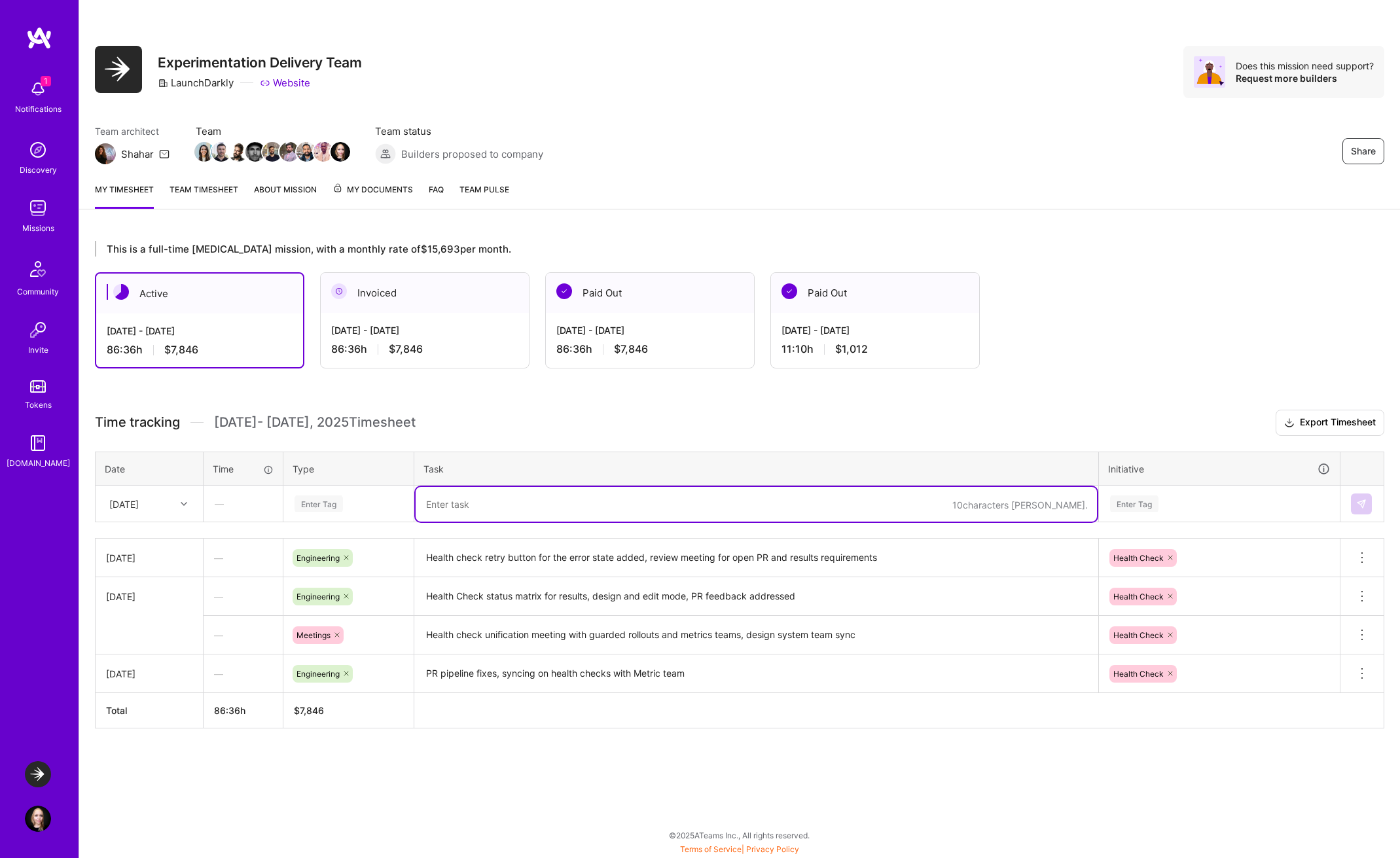
click at [465, 509] on textarea at bounding box center [757, 504] width 681 height 35
click at [323, 500] on div "Enter Tag" at bounding box center [318, 504] width 48 height 20
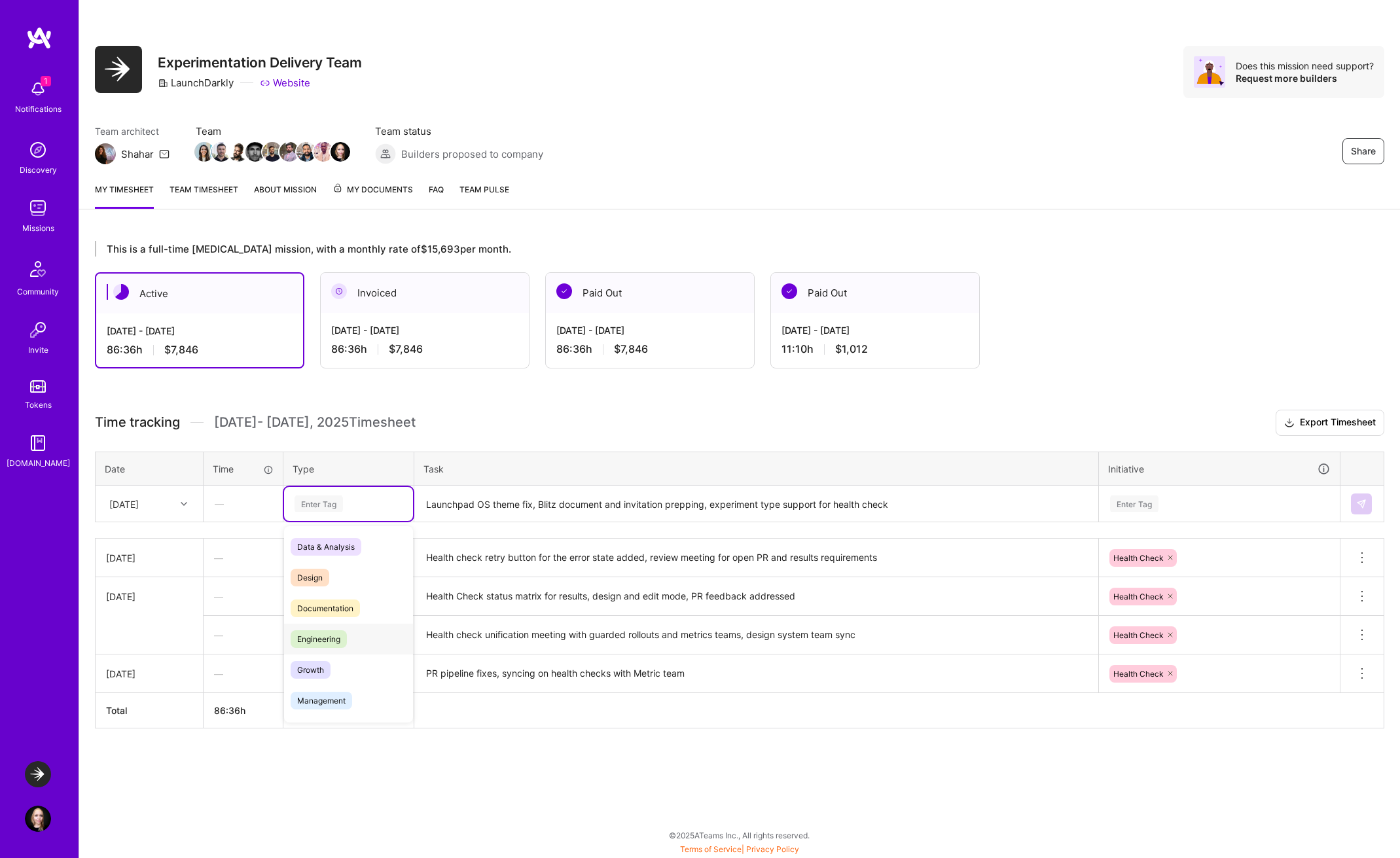
click at [342, 635] on span "Engineering" at bounding box center [319, 639] width 57 height 18
click at [1163, 505] on div "Enter Tag" at bounding box center [1220, 503] width 221 height 16
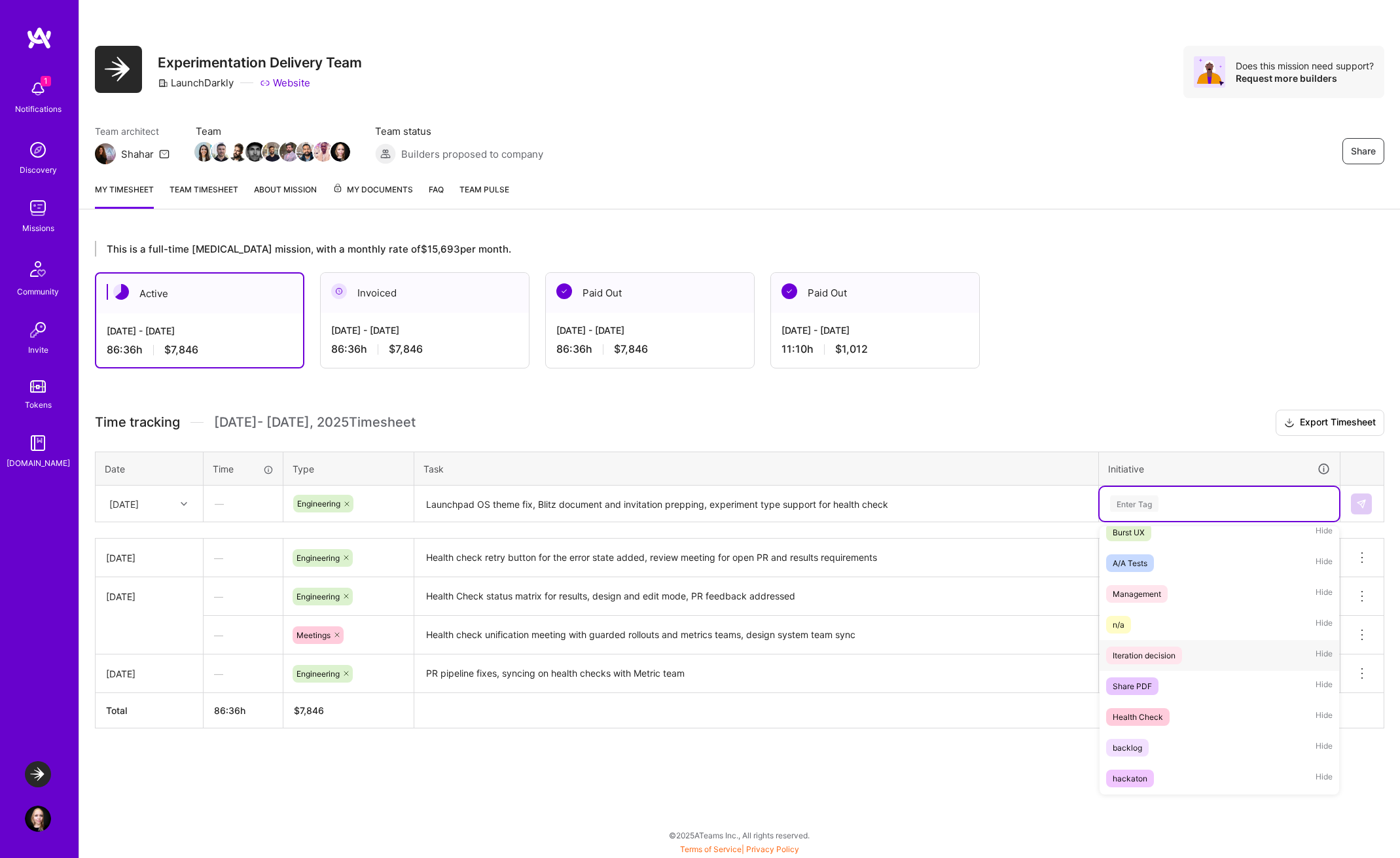
scroll to position [75, 0]
click at [1163, 715] on span "Health Check" at bounding box center [1137, 715] width 63 height 18
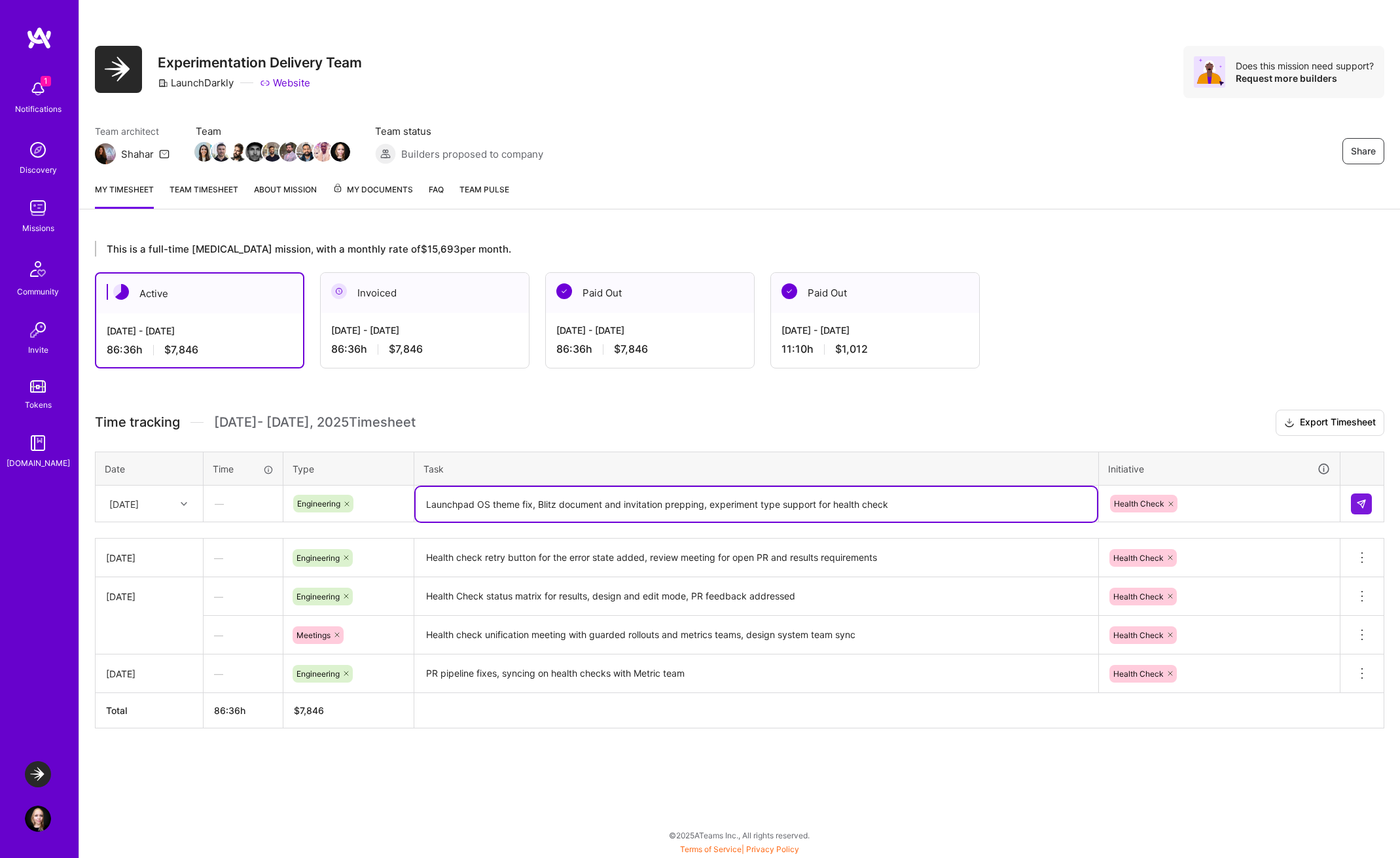
click at [548, 505] on textarea "Launchpad OS theme fix, Blitz document and invitation prepping, experiment type…" at bounding box center [757, 504] width 681 height 35
click at [539, 503] on textarea "Launchpad OS theme fix, Blitz document and invitation prepping, experiment type…" at bounding box center [757, 504] width 681 height 35
type textarea "Launchpad OS theme fix, EXPT-2723 Blitz document and invitation prepping, exper…"
